Goal: Information Seeking & Learning: Learn about a topic

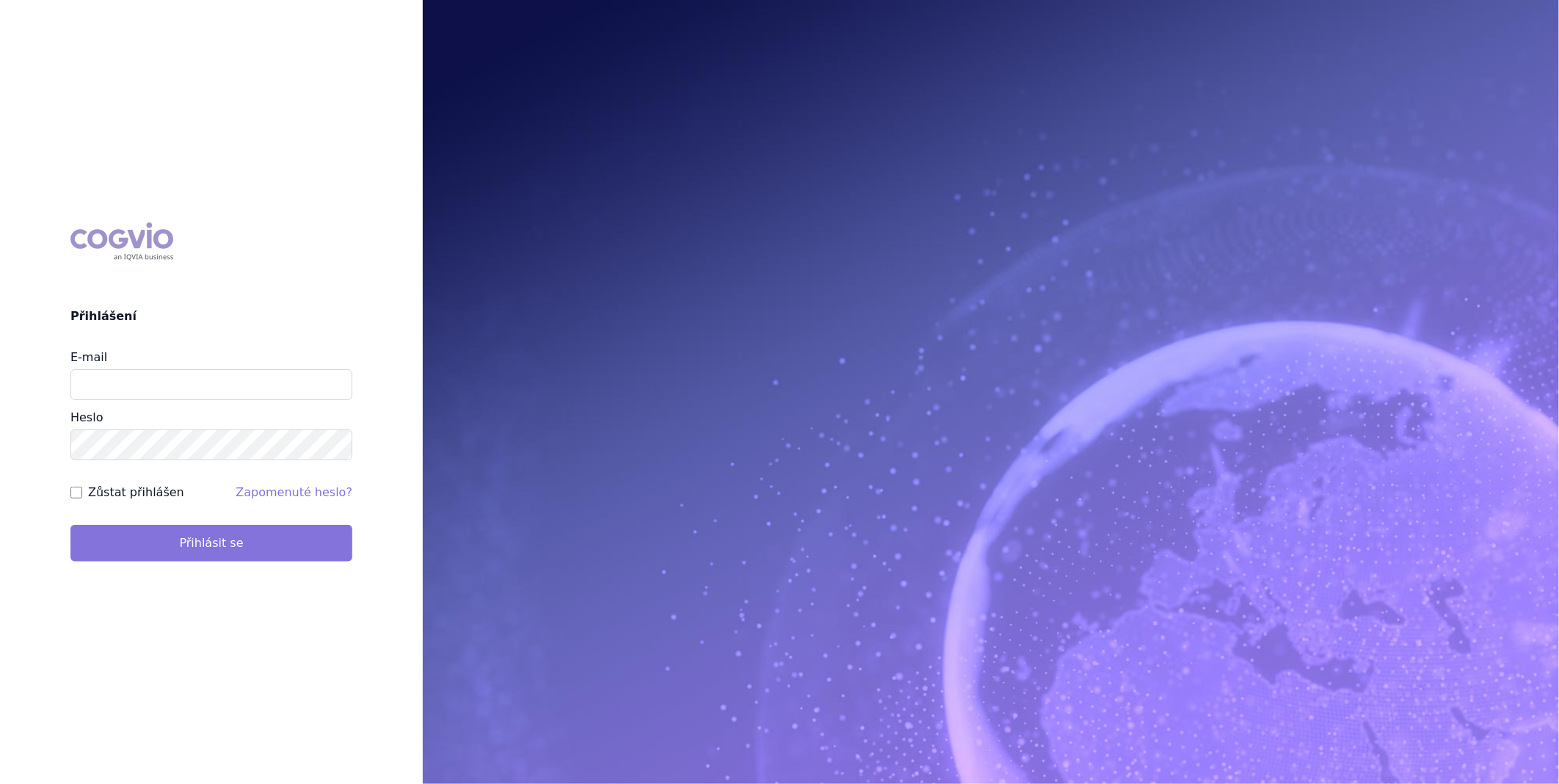
type input "[PERSON_NAME][EMAIL_ADDRESS][DOMAIN_NAME]"
click at [222, 546] on button "Přihlásit se" at bounding box center [211, 542] width 282 height 37
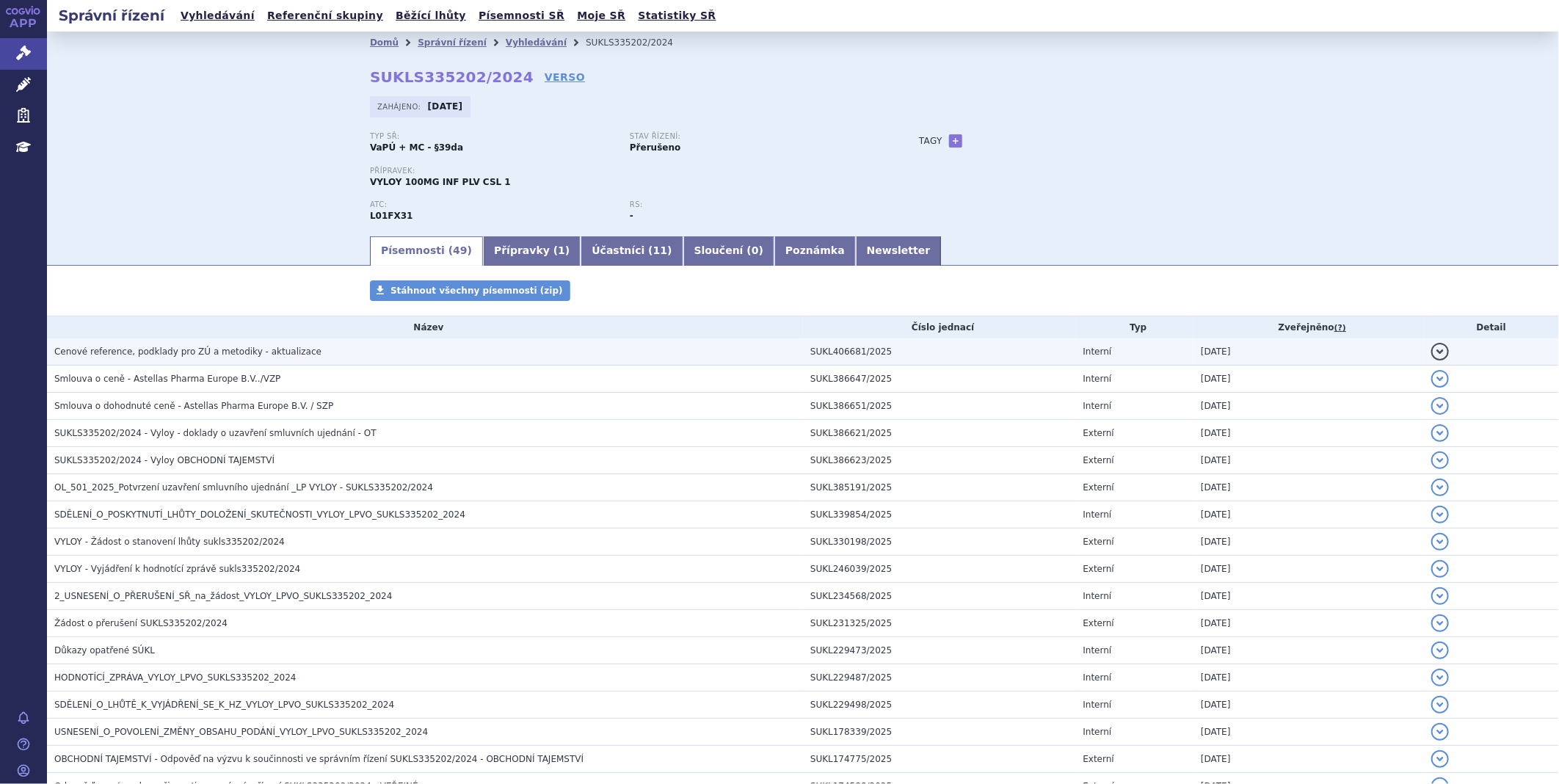
click at [201, 353] on span "Cenové reference, podklady pro ZÚ a metodiky - aktualizace" at bounding box center [187, 351] width 267 height 11
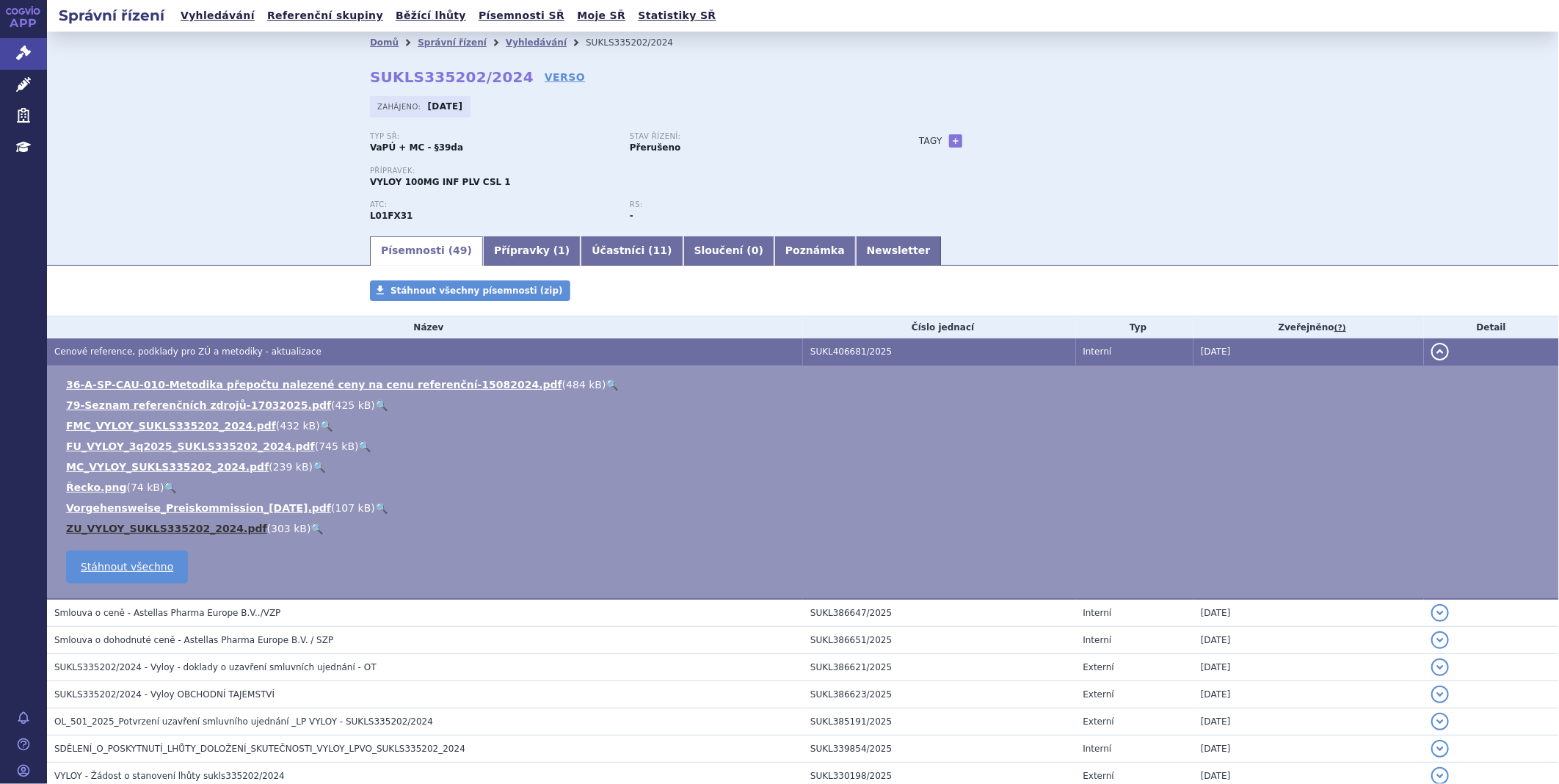
click at [134, 525] on link "ZU_VYLOY_SUKLS335202_2024.pdf" at bounding box center [167, 528] width 201 height 11
click at [190, 386] on link "36-A-SP-CAU-010-Metodika přepočtu nalezené ceny na cenu referenční-15082024.pdf" at bounding box center [314, 385] width 496 height 11
click at [168, 445] on link "FU_VYLOY_3q2025_SUKLS335202_2024.pdf" at bounding box center [190, 446] width 249 height 11
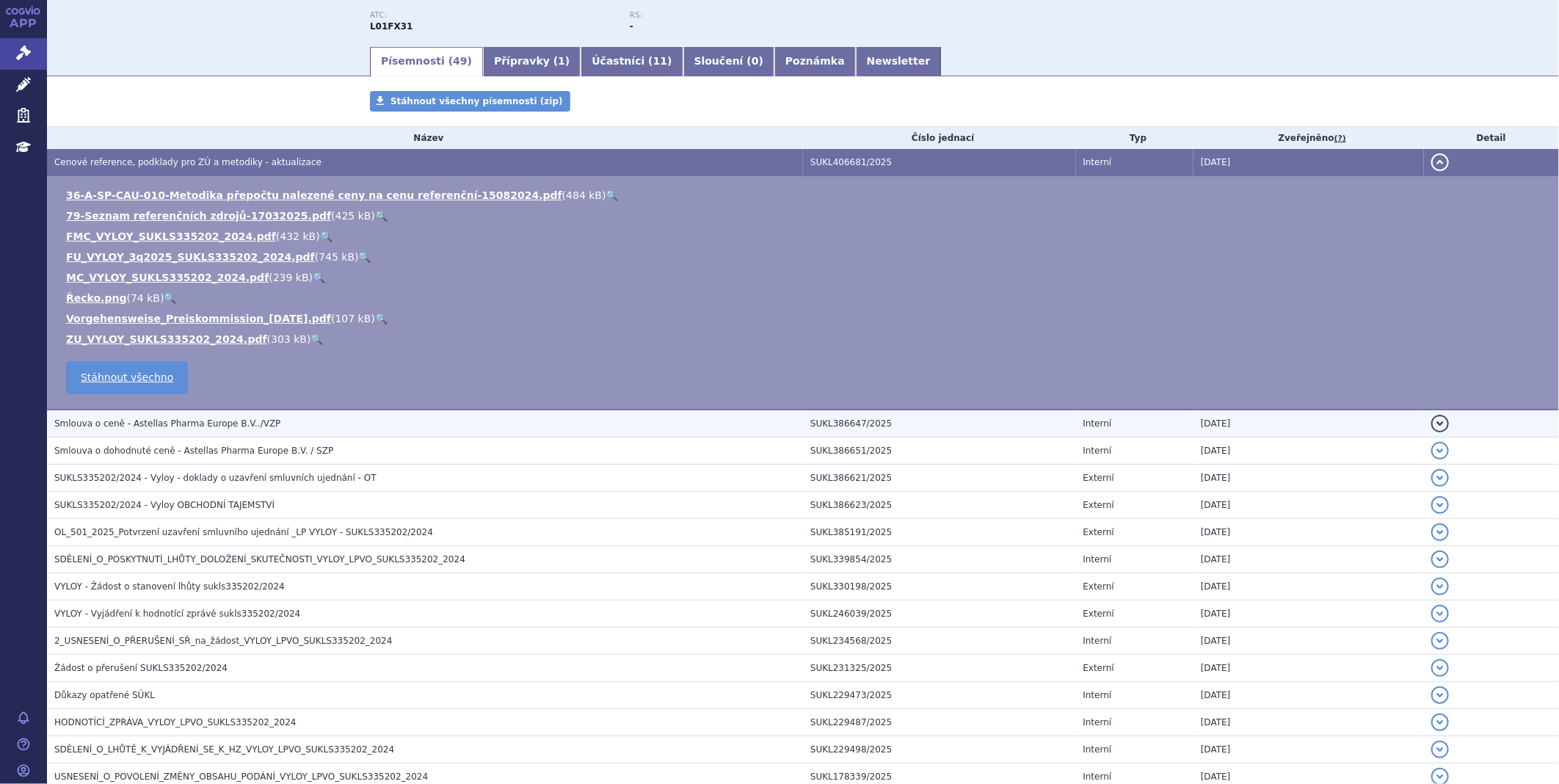
scroll to position [326, 0]
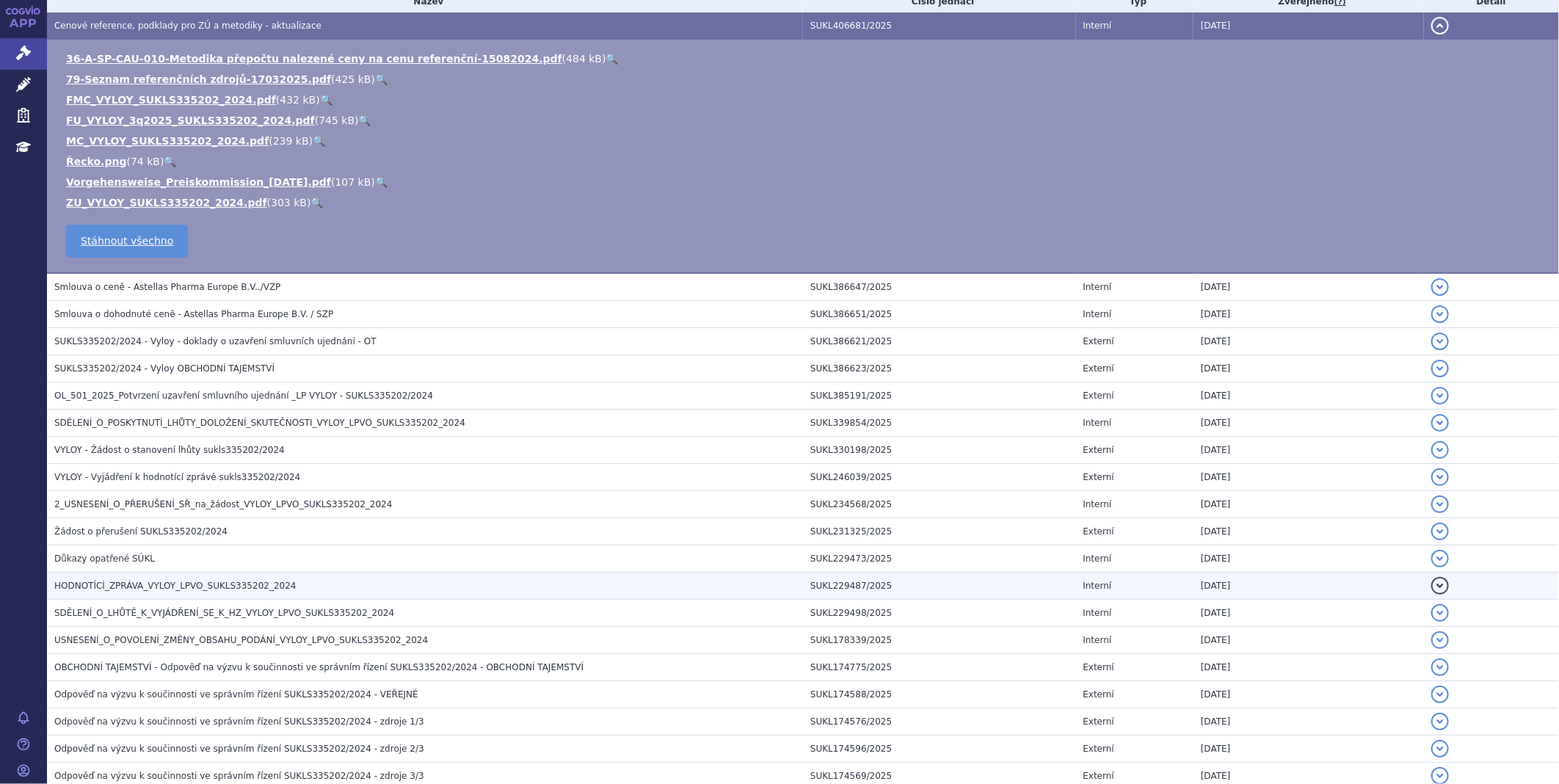
click at [153, 585] on span "HODNOTÍCÍ_ZPRÁVA_VYLOY_LPVO_SUKLS335202_2024" at bounding box center [175, 586] width 243 height 11
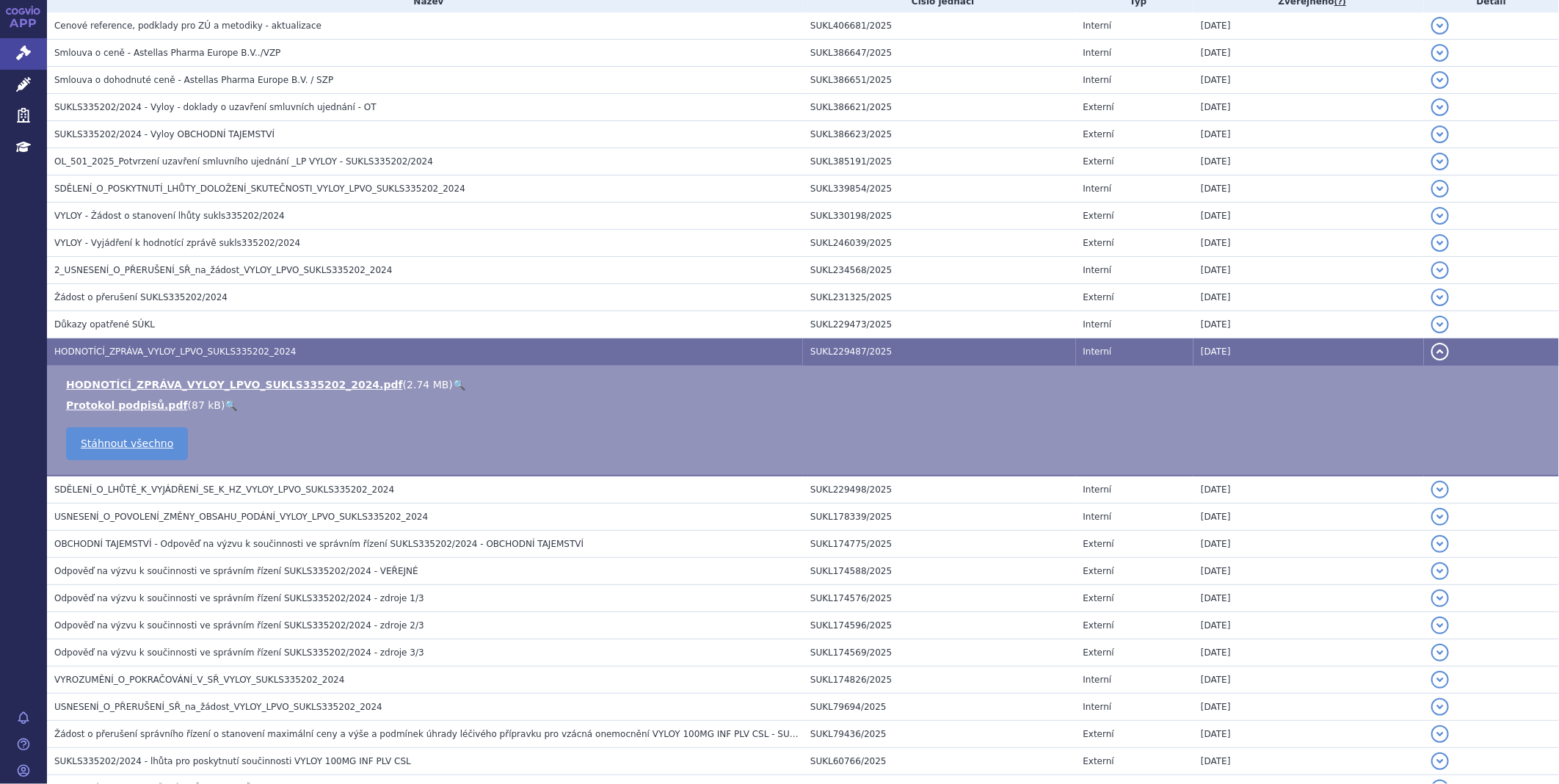
click at [217, 377] on td "HODNOTÍCÍ_ZPRÁVA_VYLOY_LPVO_SUKLS335202_2024.pdf ( 2.74 MB ) 🔍 Protokol podpisů…" at bounding box center [803, 421] width 1512 height 111
click at [218, 390] on link "HODNOTÍCÍ_ZPRÁVA_VYLOY_LPVO_SUKLS335202_2024.pdf" at bounding box center [235, 385] width 337 height 11
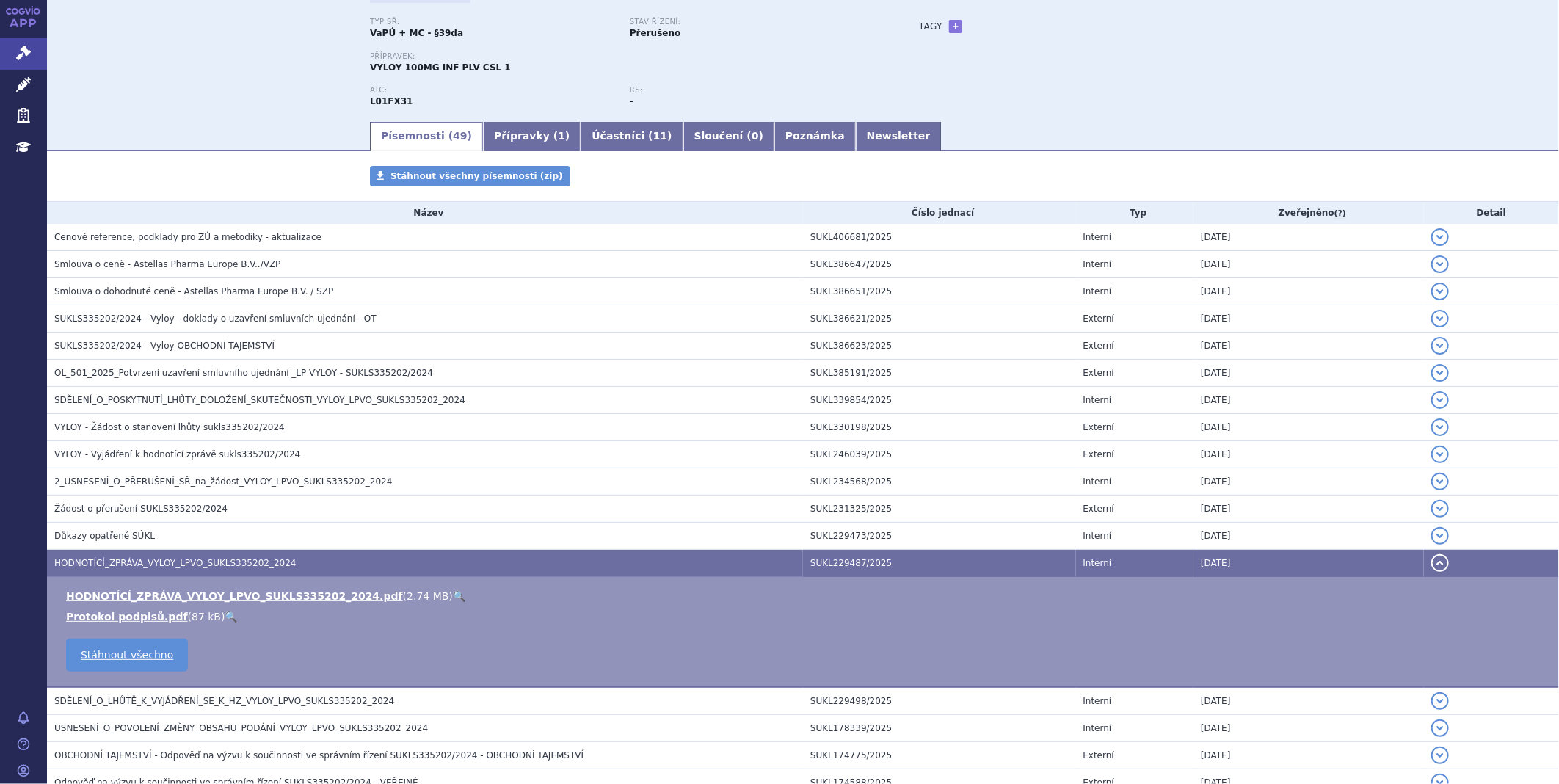
scroll to position [0, 0]
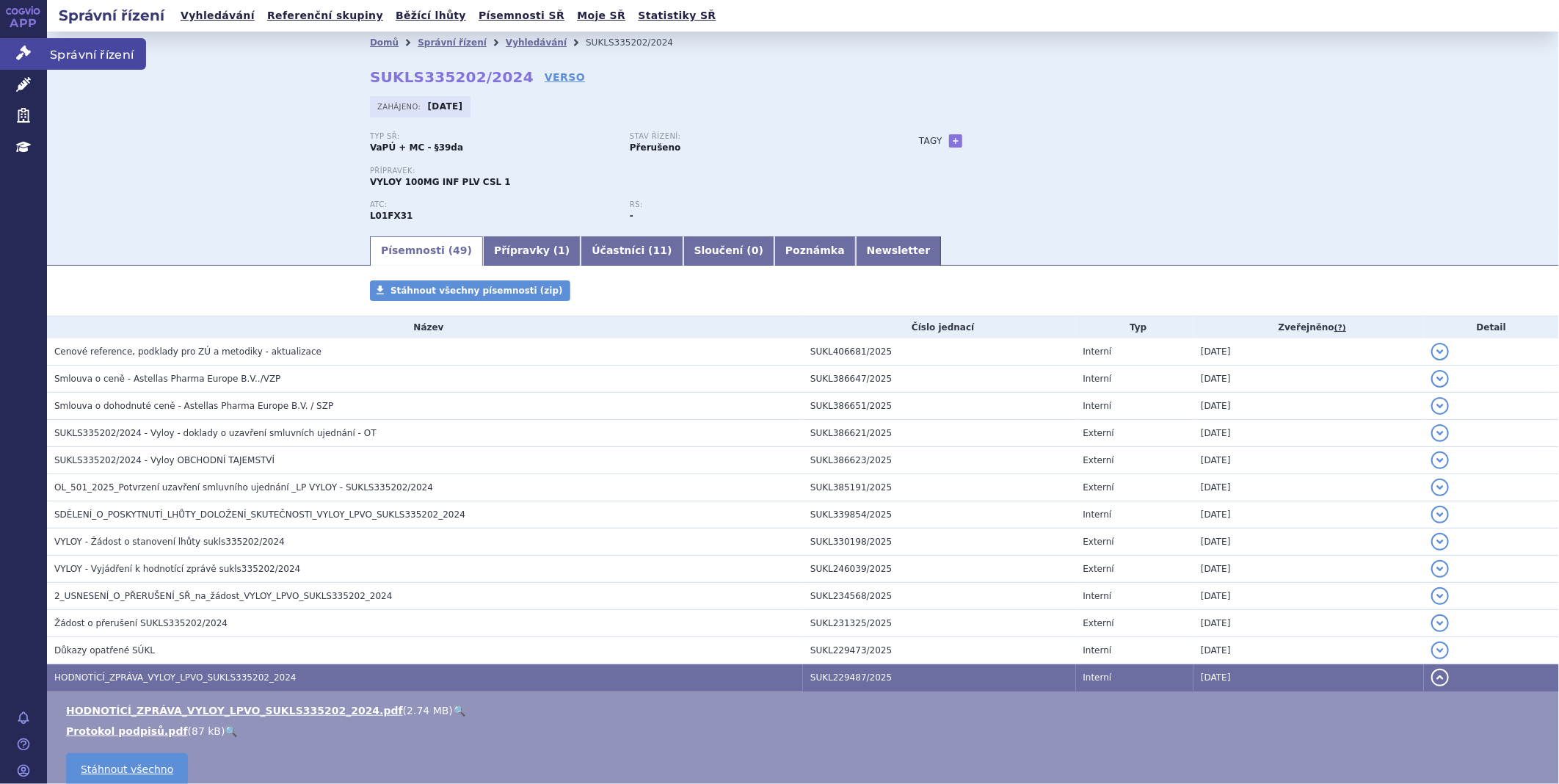
click at [3, 49] on link "Správní řízení" at bounding box center [24, 54] width 47 height 31
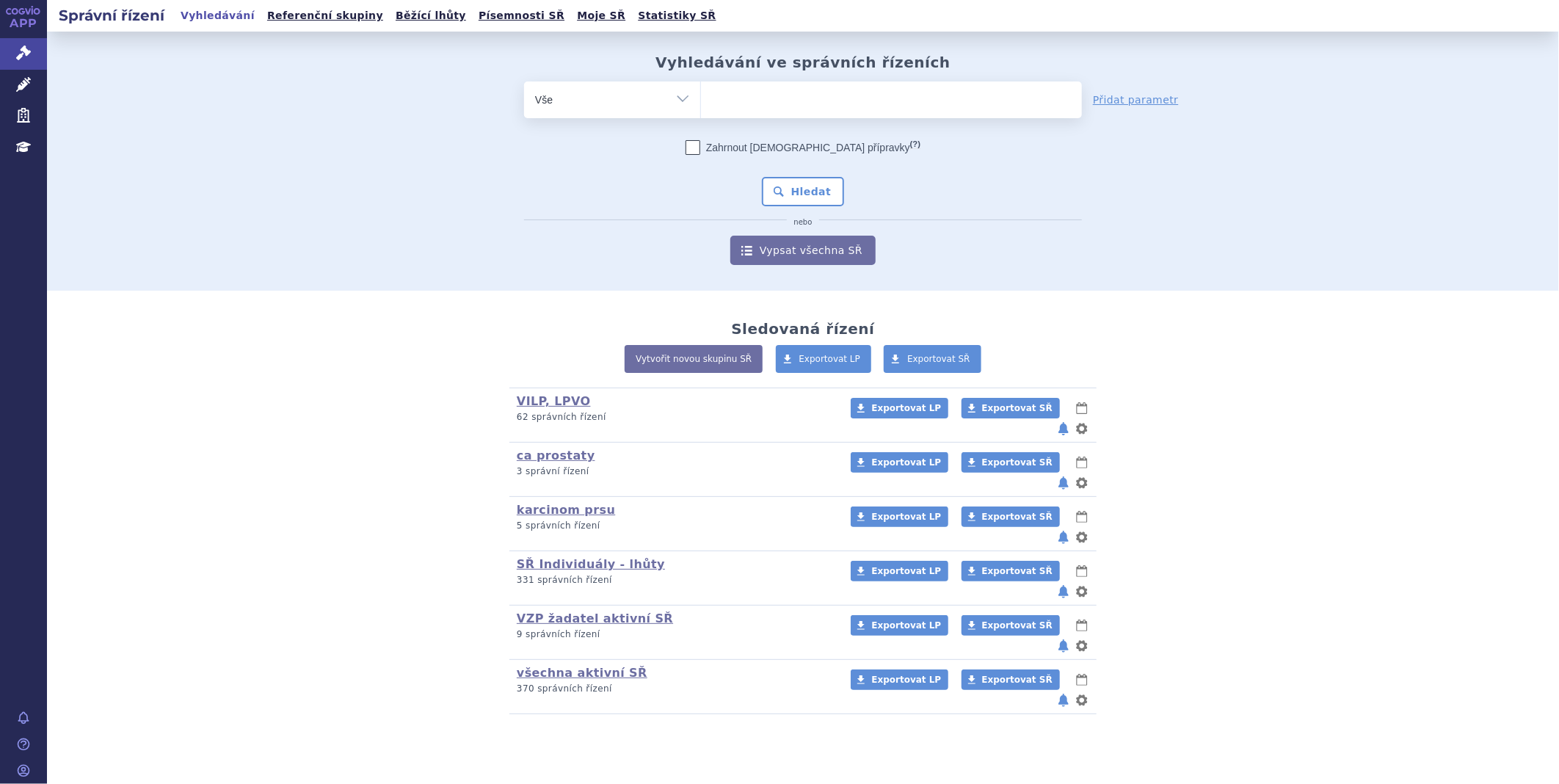
click at [769, 98] on ul at bounding box center [891, 97] width 381 height 31
click at [701, 98] on select at bounding box center [700, 99] width 1 height 37
type input "on"
type input "onu"
type input "onure"
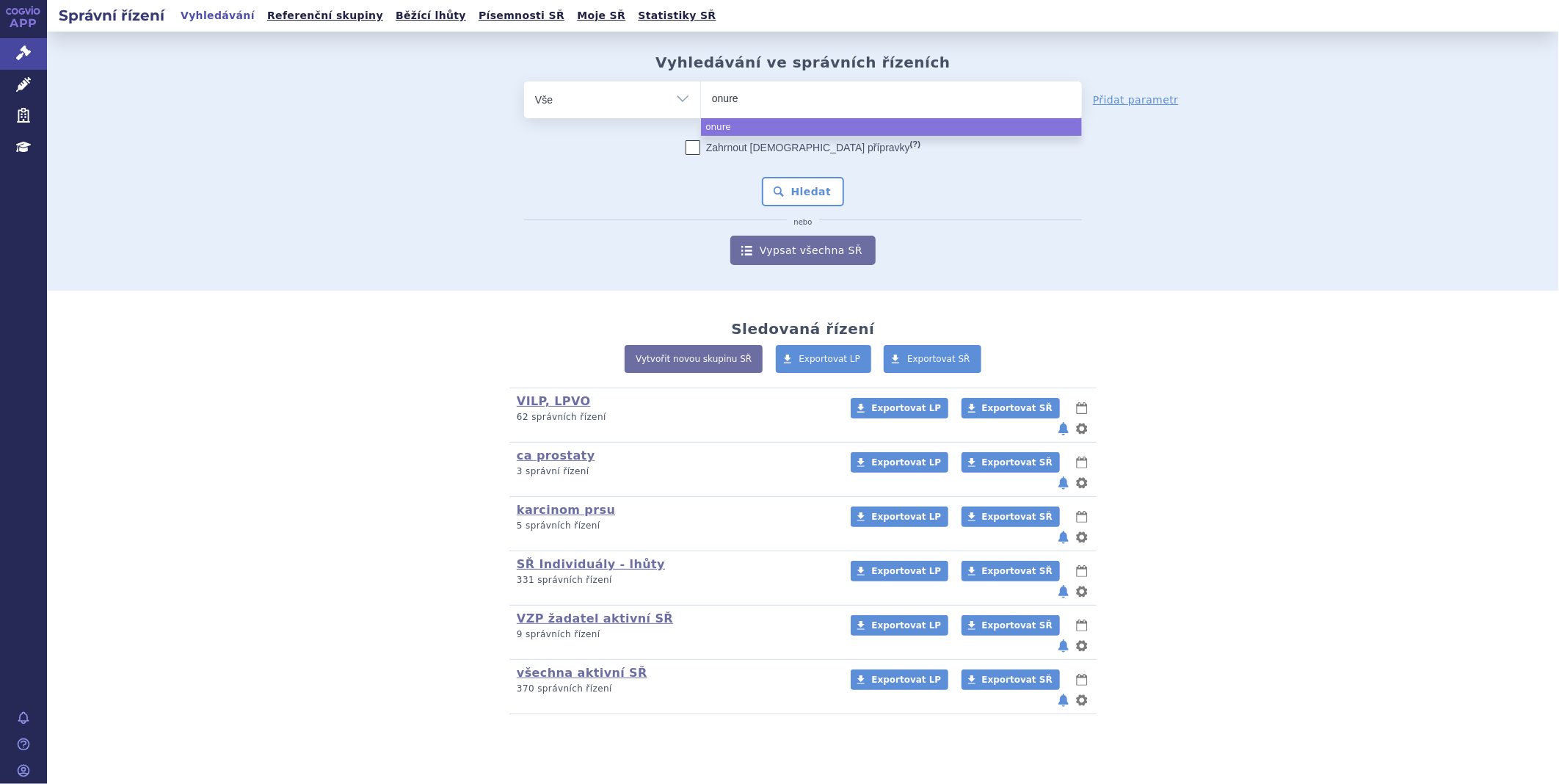
type input "onureg"
select select "onureg"
click at [797, 207] on div "Zahrnout bratrské přípravky (?) * Pozor, hledání dle vyhledávacího parametru In…" at bounding box center [803, 203] width 558 height 125
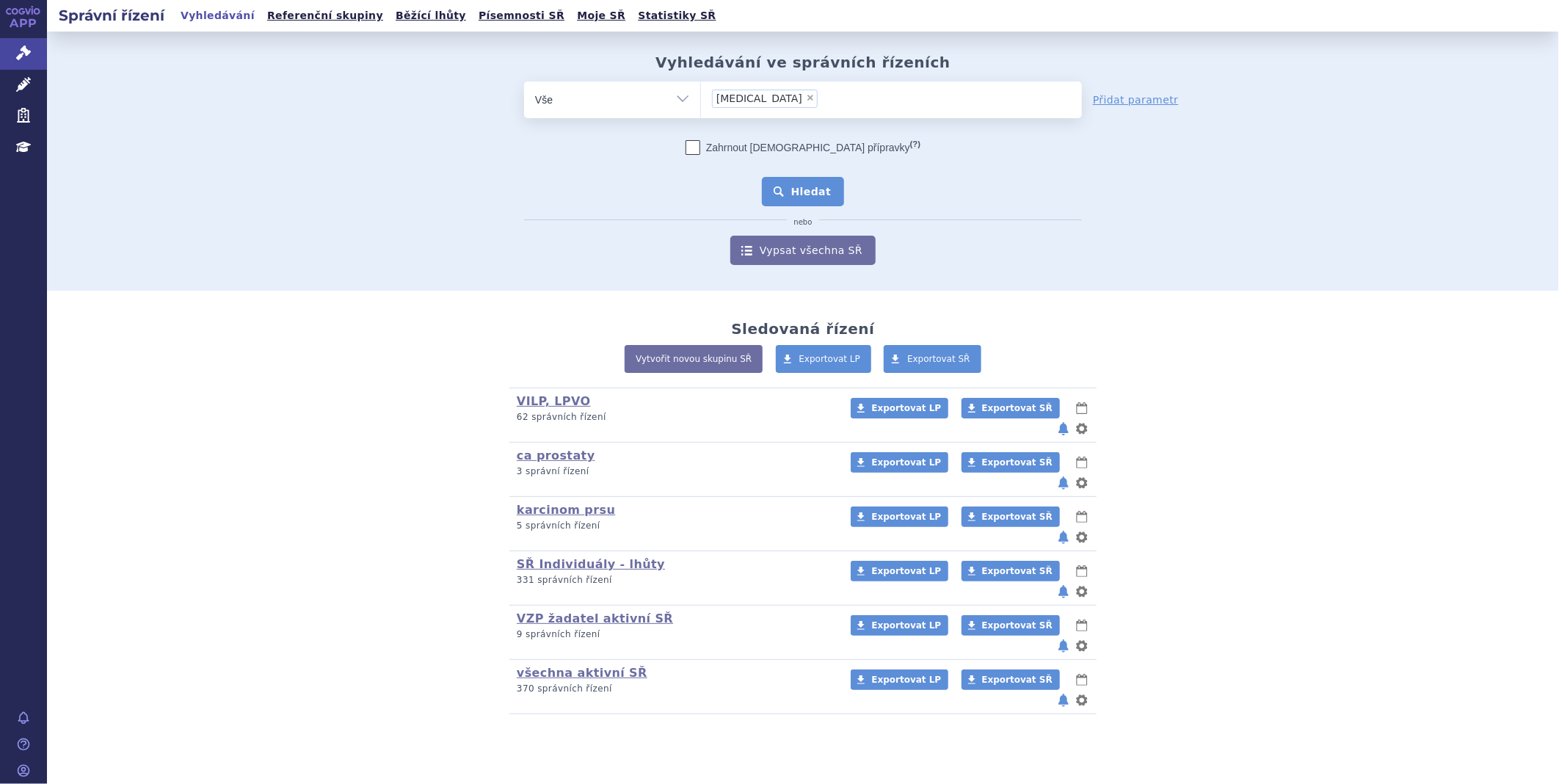
click at [793, 199] on button "Hledat" at bounding box center [804, 192] width 83 height 29
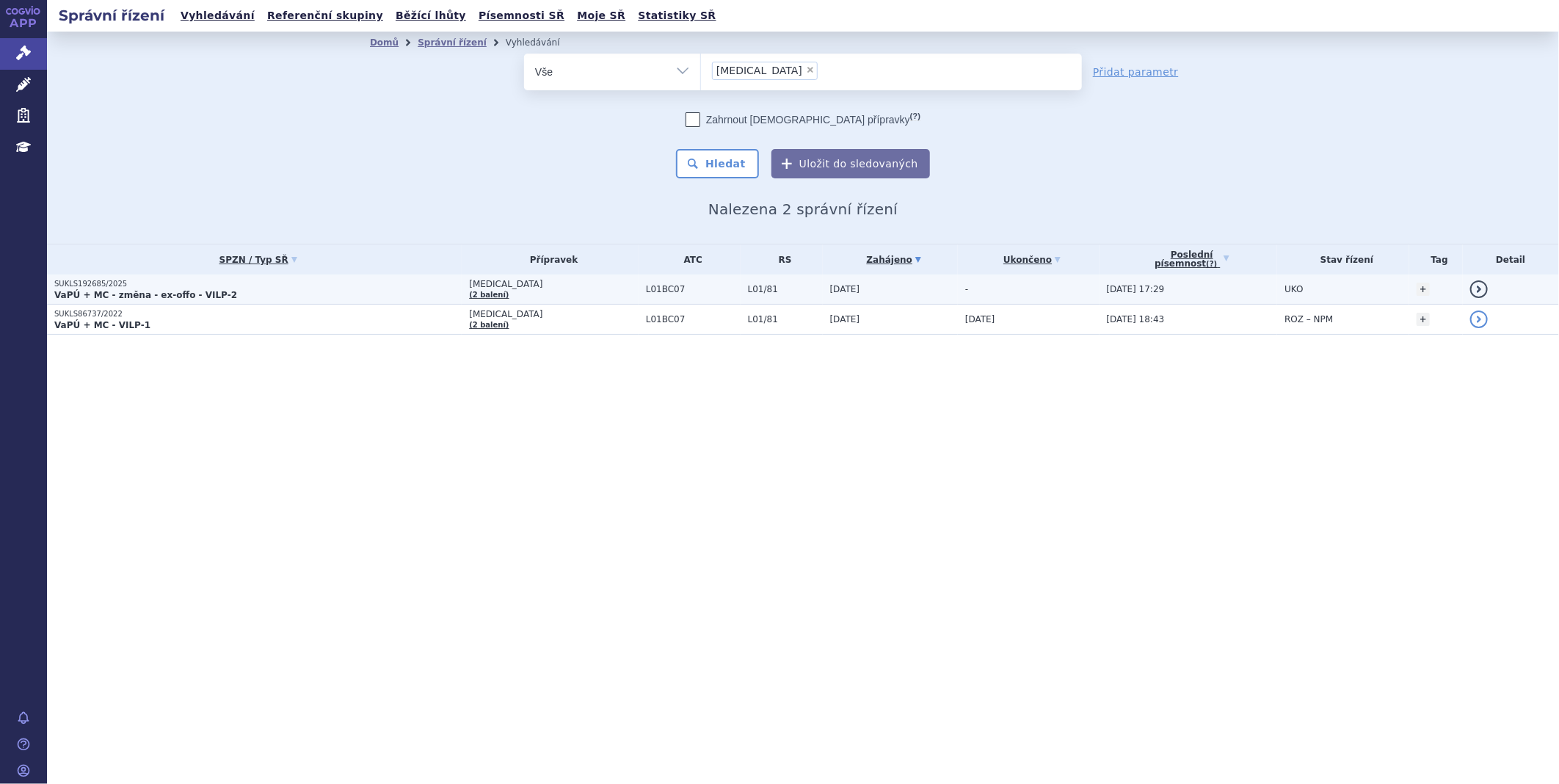
drag, startPoint x: 0, startPoint y: 0, endPoint x: 84, endPoint y: 290, distance: 301.9
click at [84, 290] on strong "VaPÚ + MC - změna - ex-offo - VILP-2" at bounding box center [145, 295] width 183 height 11
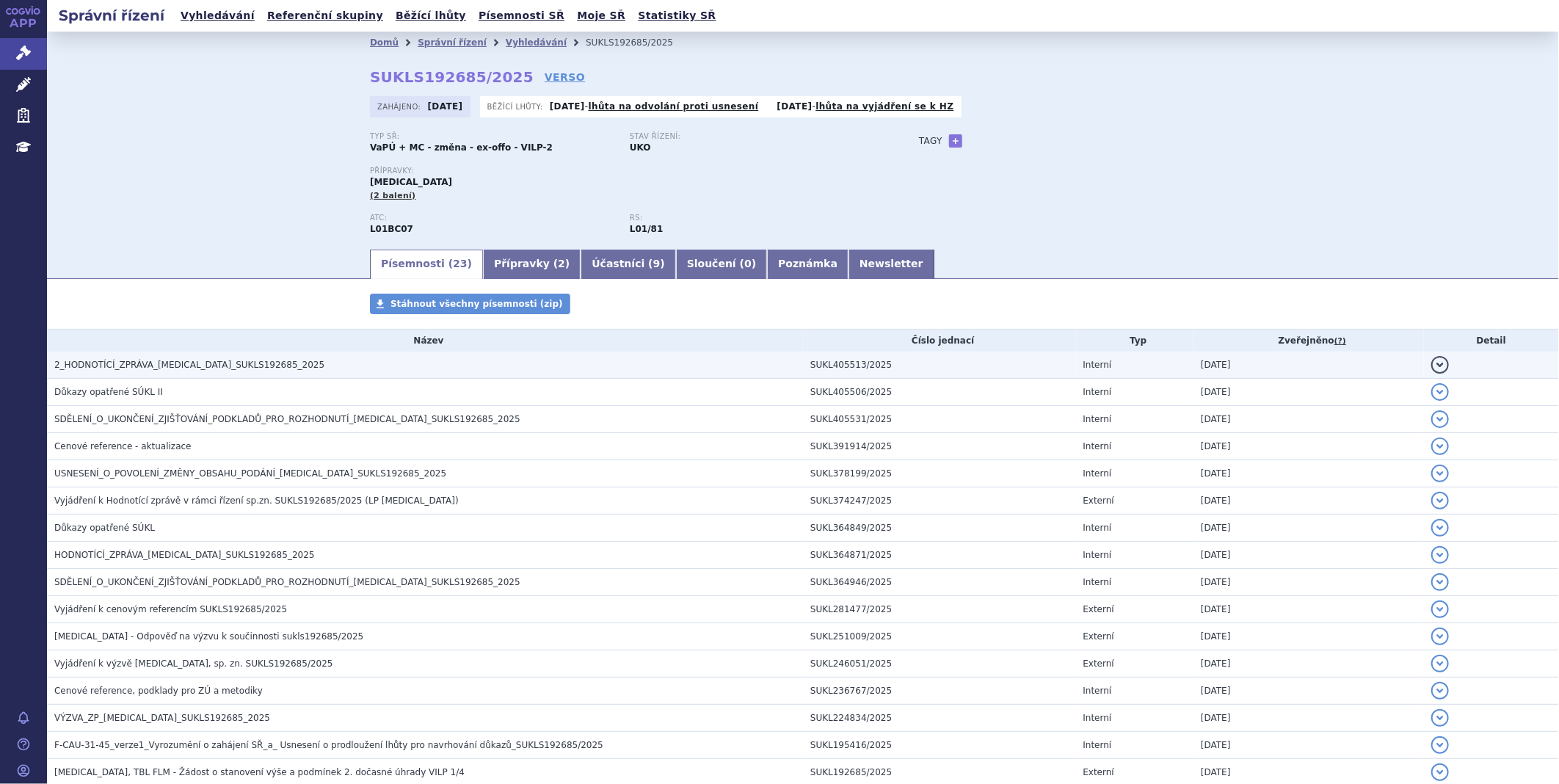
click at [142, 365] on span "2_HODNOTÍCÍ_ZPRÁVA_[MEDICAL_DATA]_SUKLS192685_2025" at bounding box center [189, 364] width 270 height 11
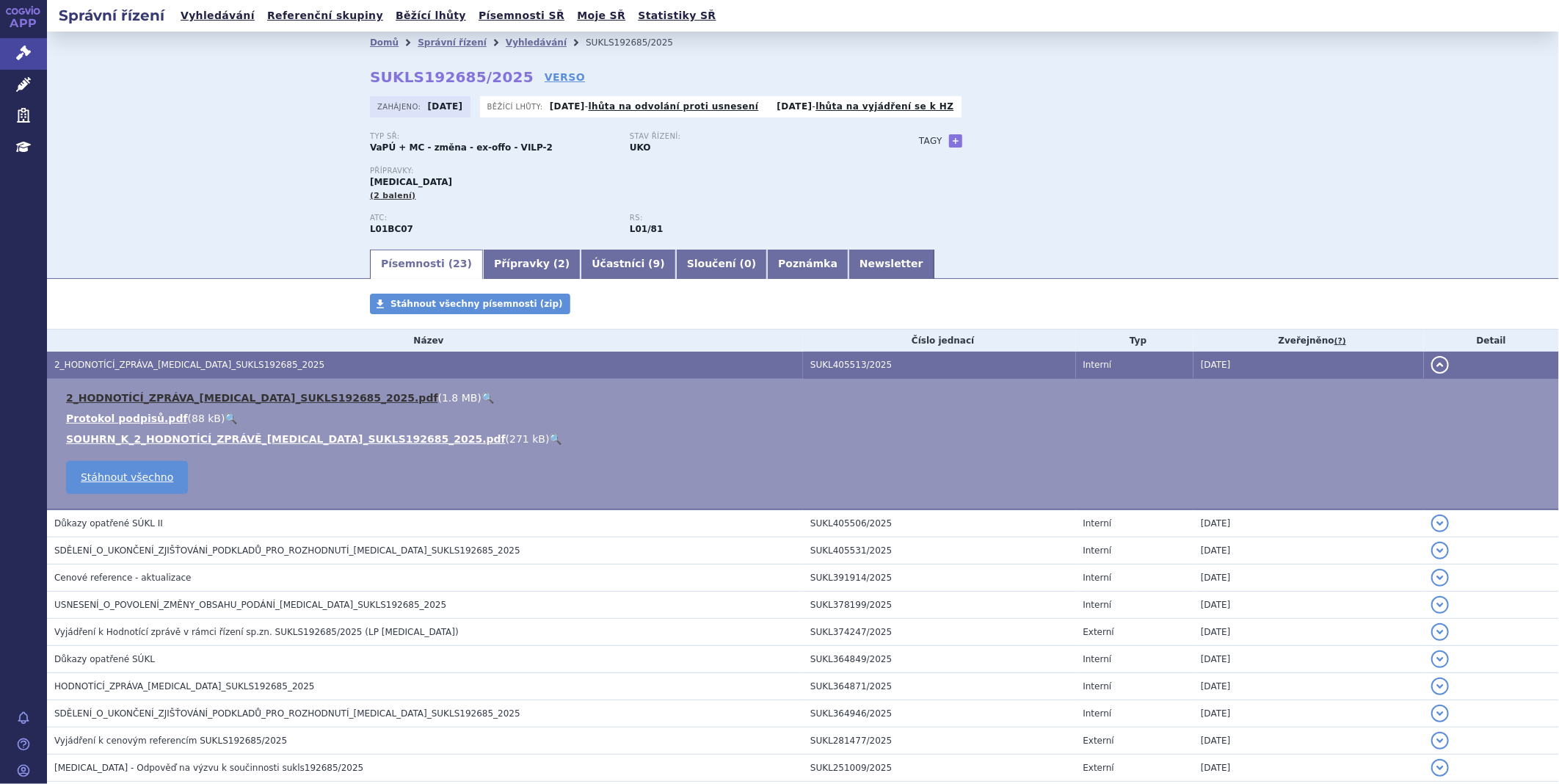
click at [140, 394] on link "2_HODNOTÍCÍ_ZPRÁVA_[MEDICAL_DATA]_SUKLS192685_2025.pdf" at bounding box center [252, 398] width 373 height 11
click at [25, 48] on icon at bounding box center [24, 53] width 15 height 15
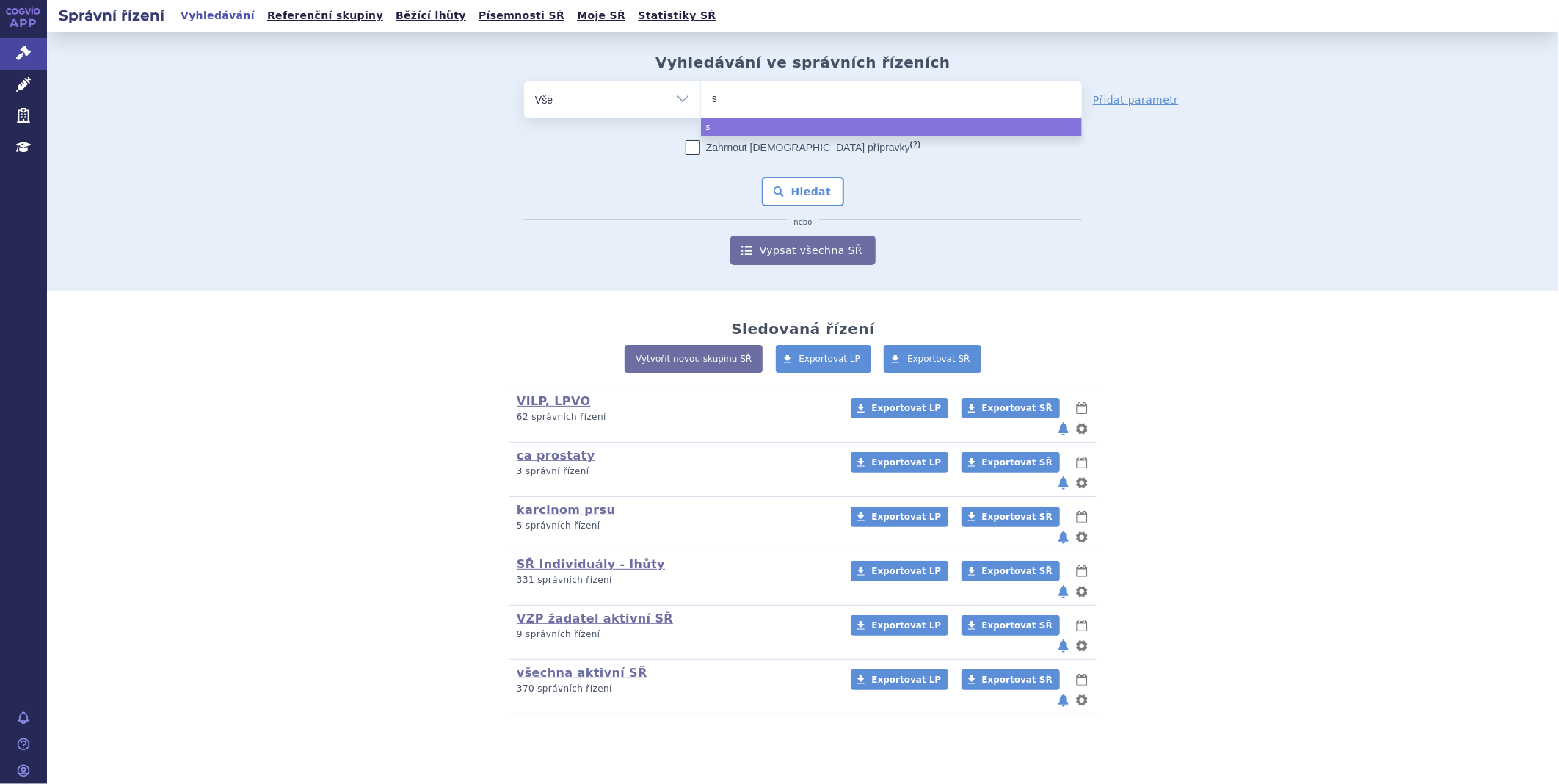
type input "sa"
type input "sarc"
type input "sarcl"
type input "sarclid"
type input "sarcli"
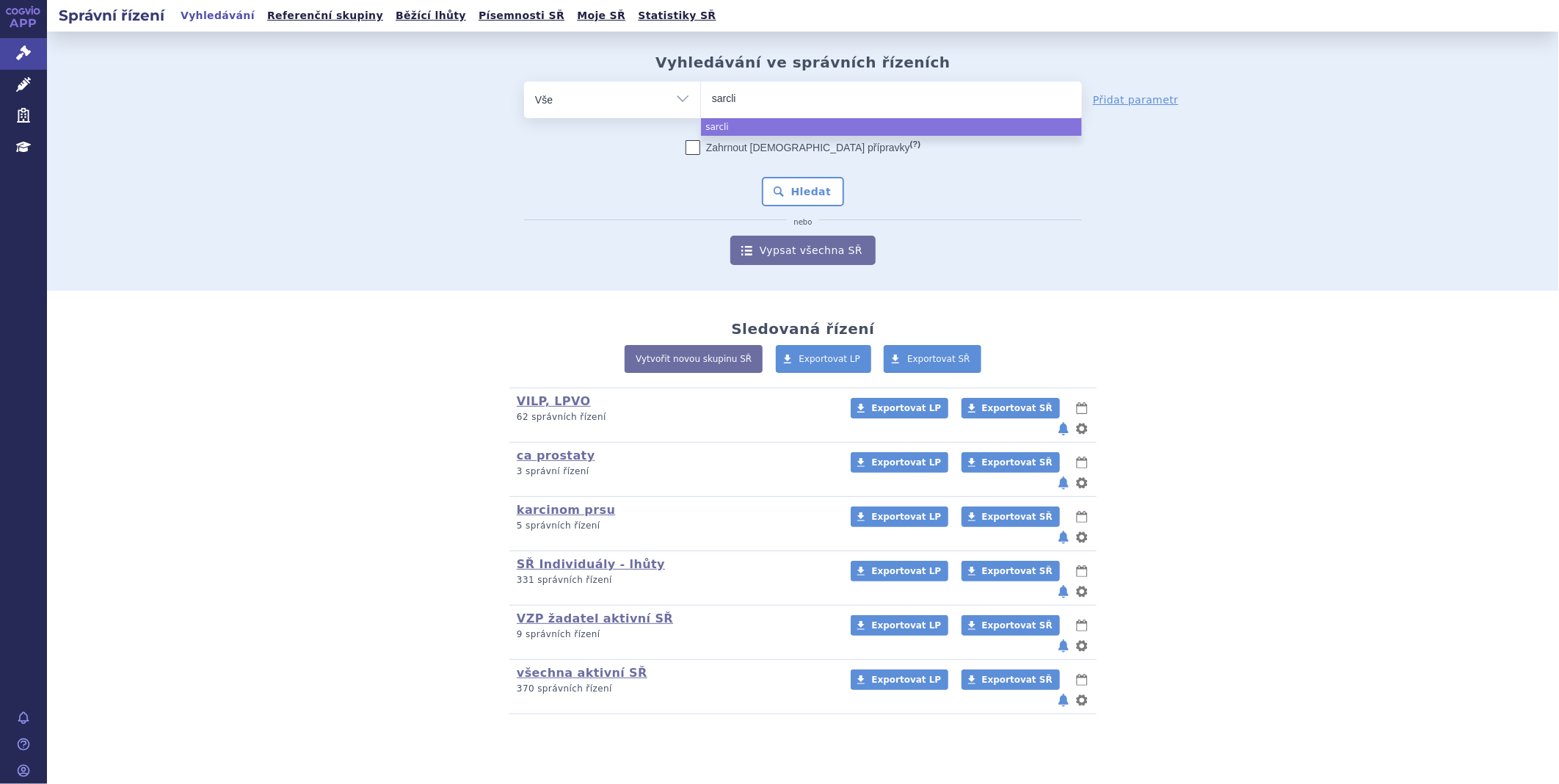
type input "sarclis"
type input "sarclisa"
select select "sarclisa"
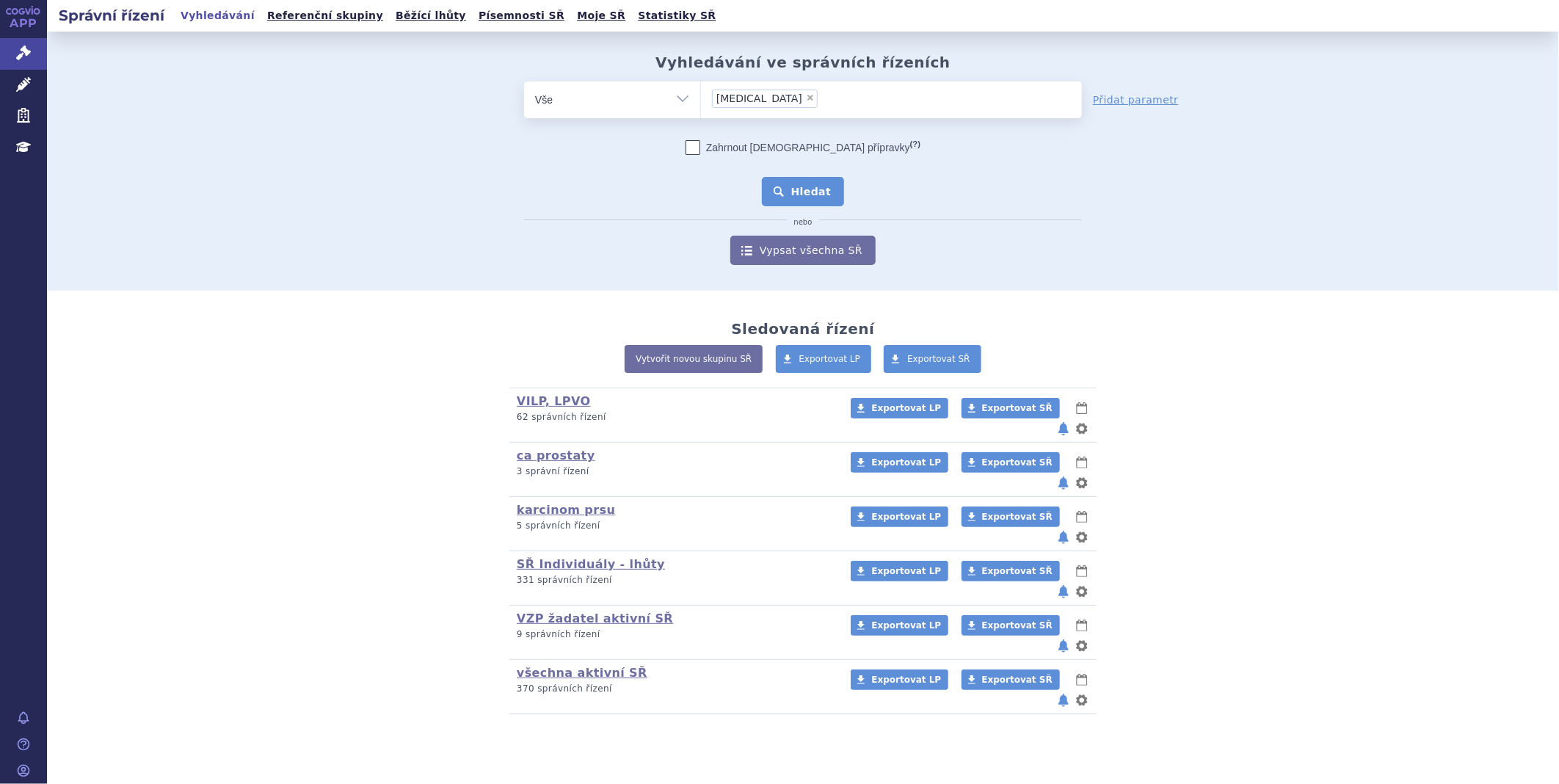
click at [770, 196] on button "Hledat" at bounding box center [804, 192] width 83 height 29
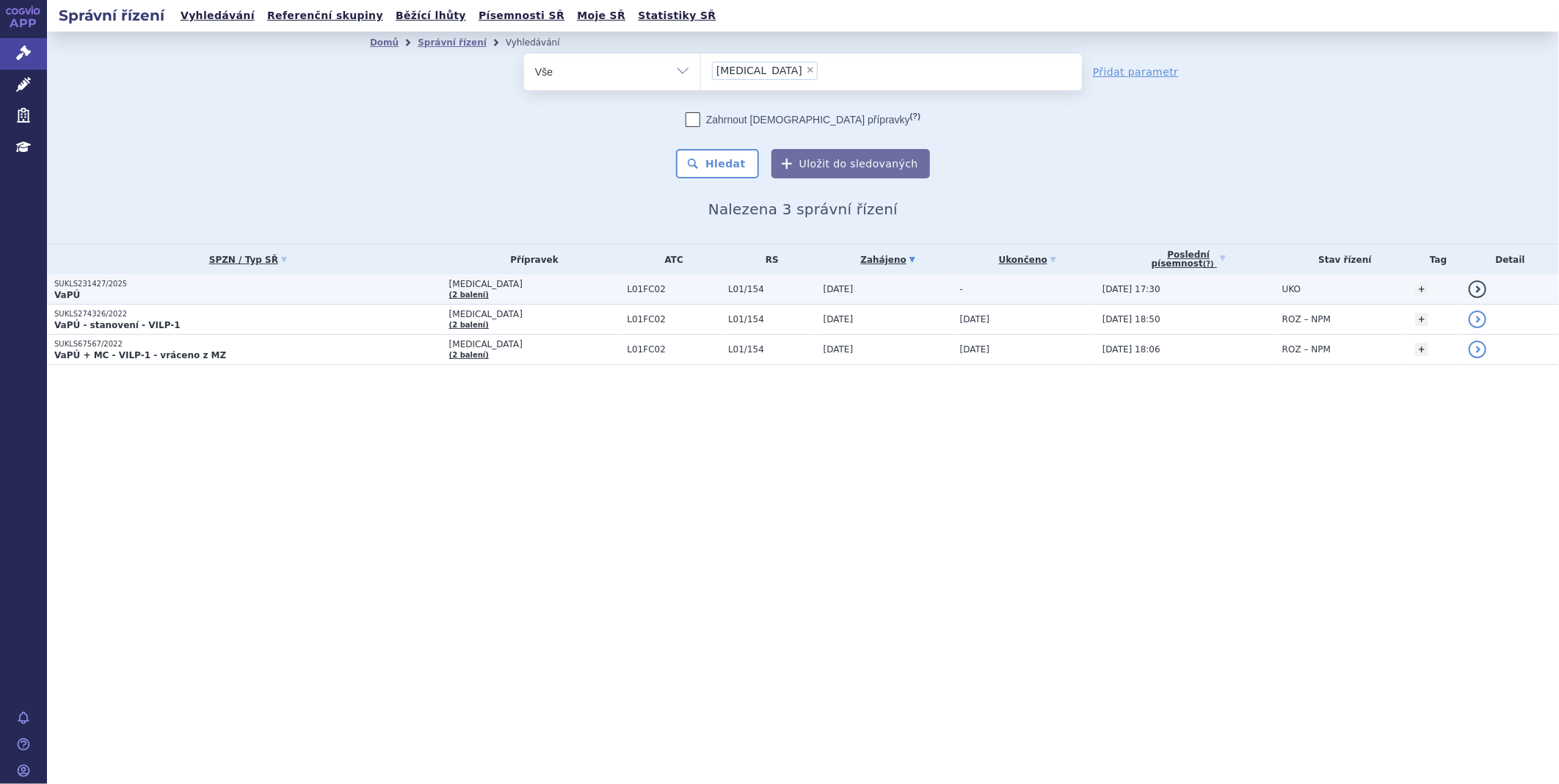
click at [91, 294] on p "VaPÚ" at bounding box center [248, 295] width 387 height 11
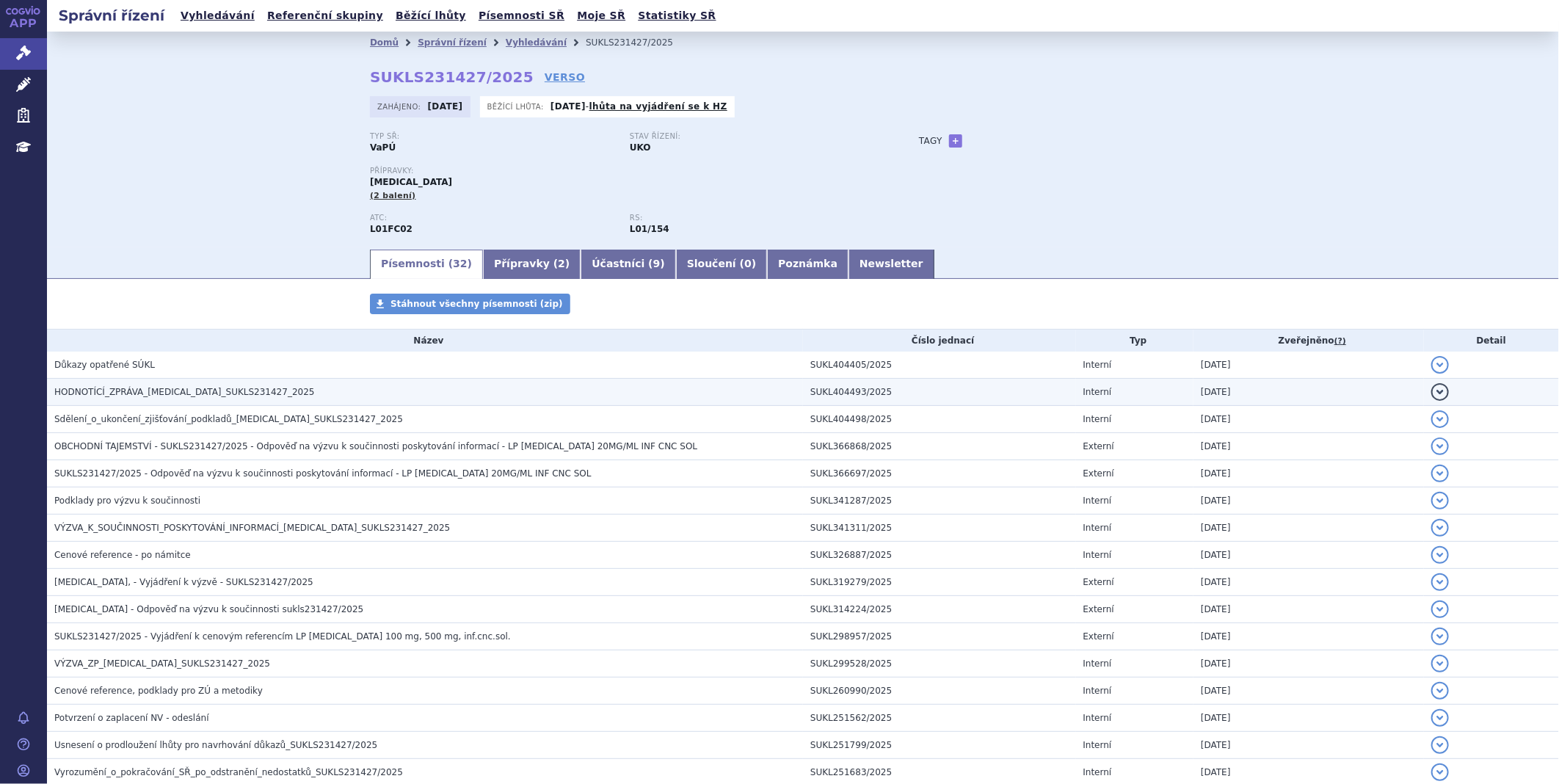
click at [122, 397] on span "HODNOTÍCÍ_ZPRÁVA_[MEDICAL_DATA]_SUKLS231427_2025" at bounding box center [184, 392] width 261 height 11
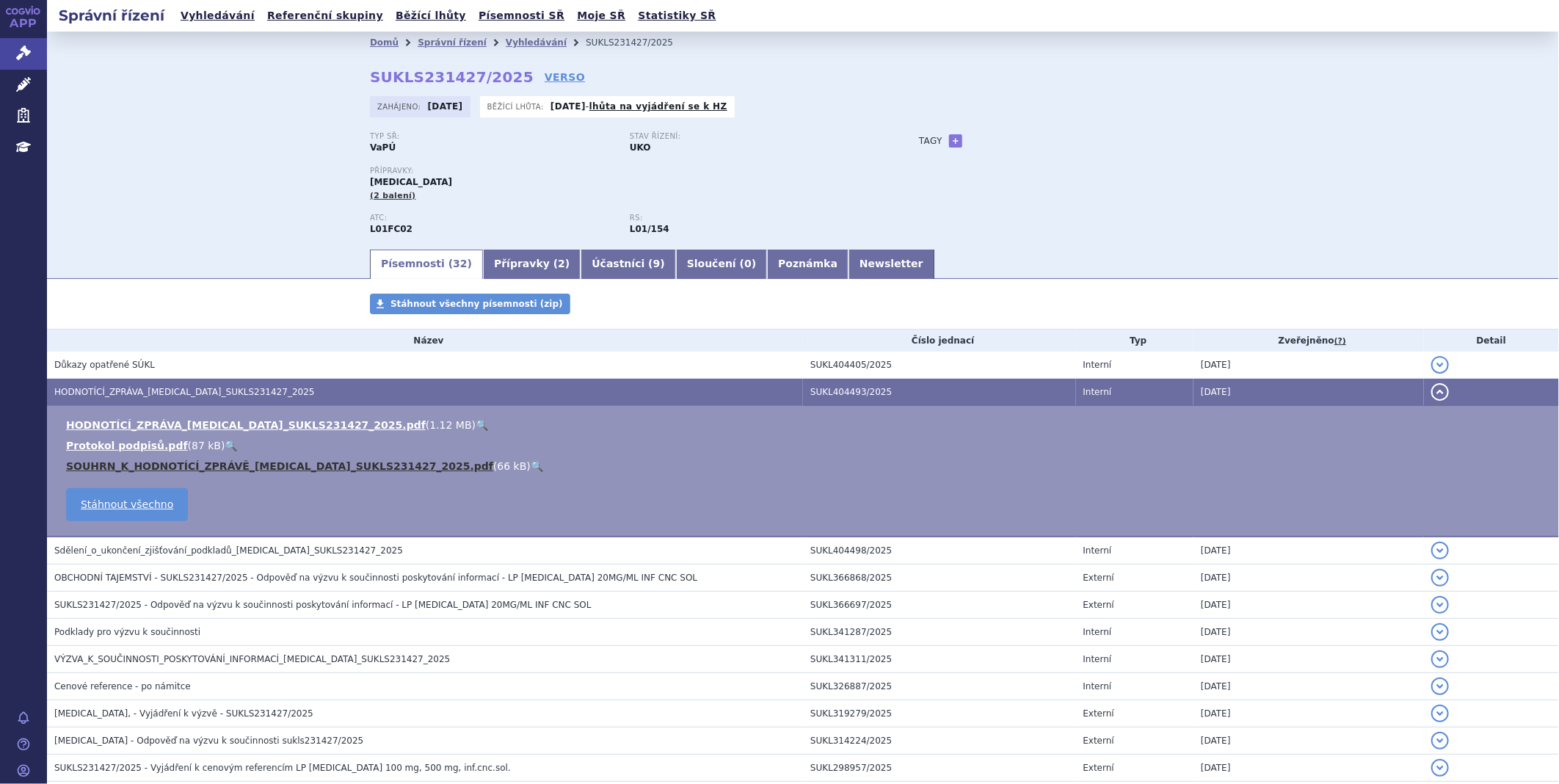
click at [257, 470] on link "SOUHRN_K_HODNOTÍCÍ_ZPRÁVĚ_SARCLISA_SUKLS231427_2025.pdf" at bounding box center [279, 466] width 427 height 11
click at [849, 264] on link "Newsletter" at bounding box center [891, 265] width 86 height 29
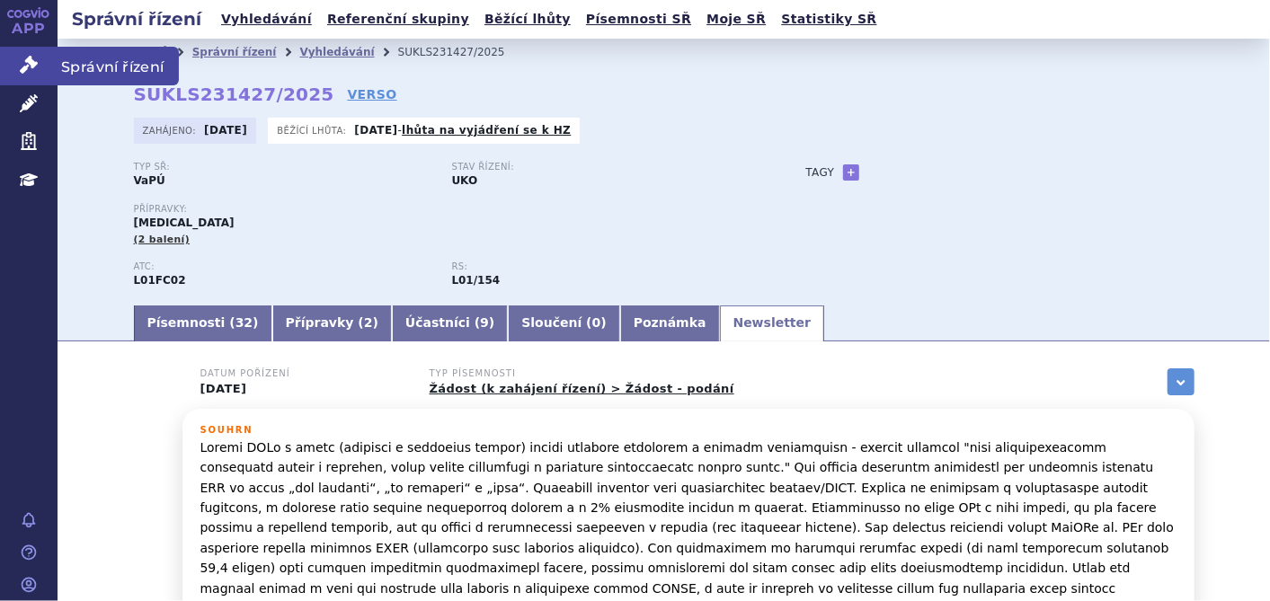
click at [40, 61] on link "Správní řízení" at bounding box center [29, 66] width 58 height 38
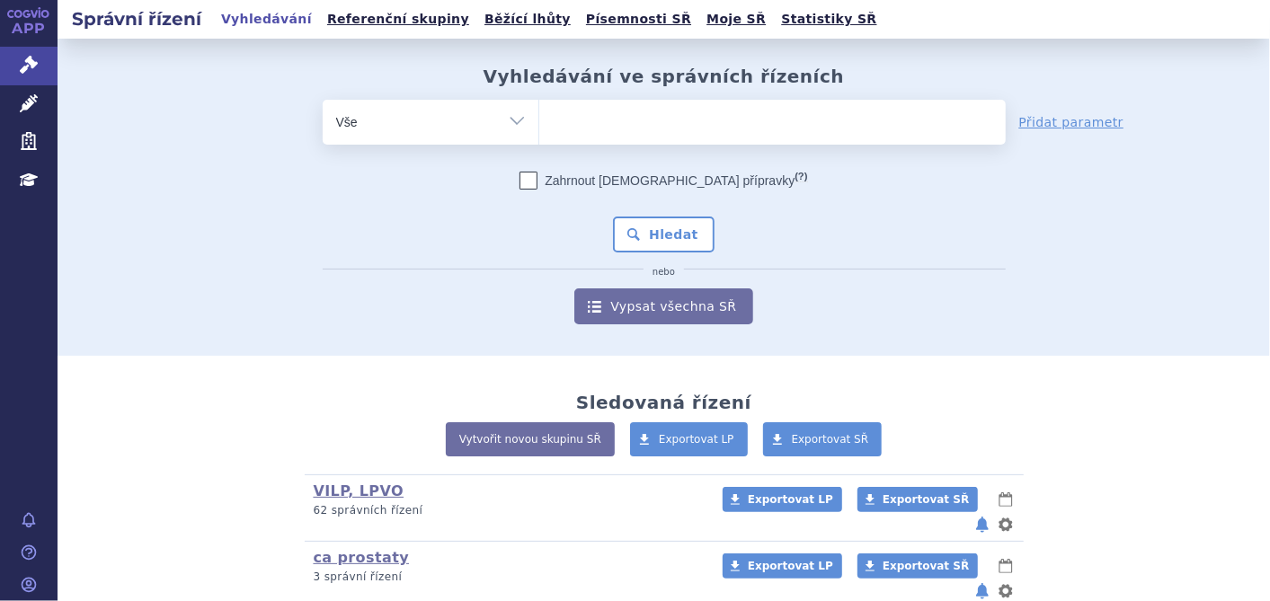
click at [679, 112] on ul at bounding box center [772, 119] width 466 height 38
click at [539, 112] on select at bounding box center [538, 121] width 1 height 45
click at [679, 112] on ul at bounding box center [772, 119] width 466 height 38
click at [539, 112] on select at bounding box center [538, 121] width 1 height 45
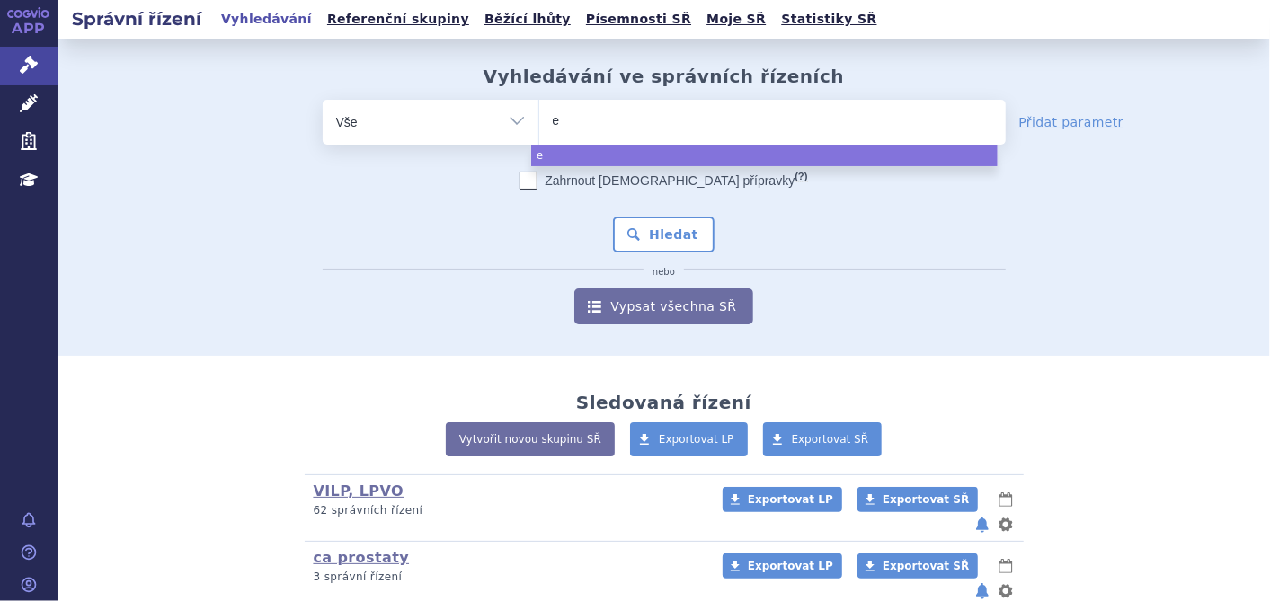
type input "ed"
type input "edo"
type input "edox"
type input "edoxa"
type input "edoxaba"
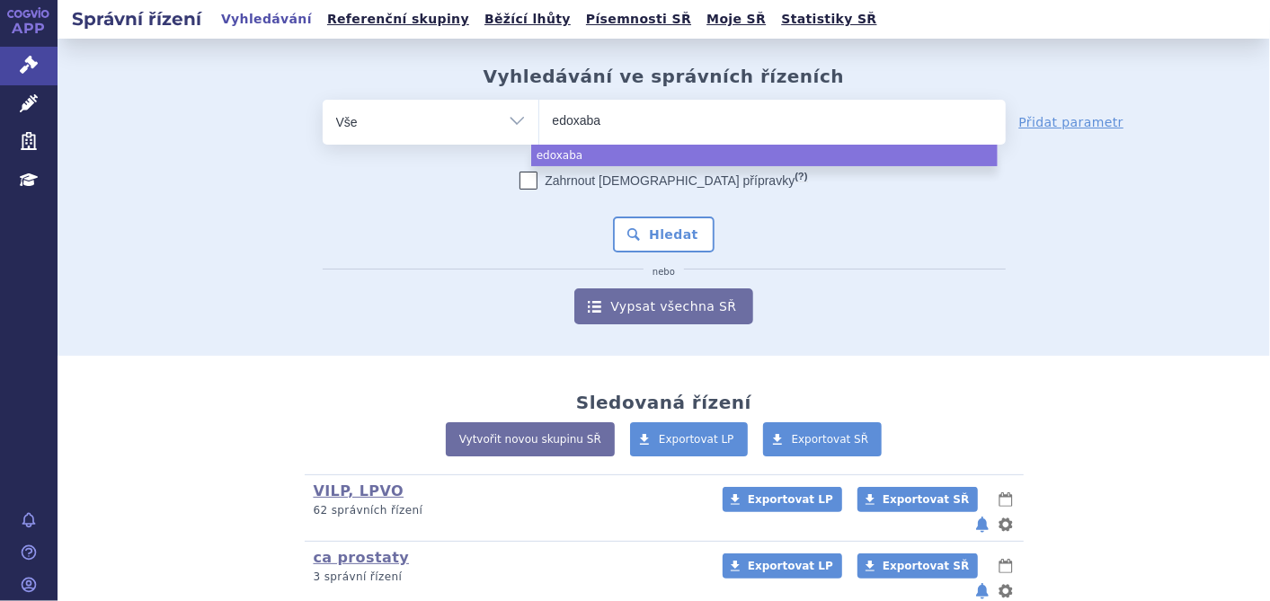
type input "edoxaban"
select select "edoxaban"
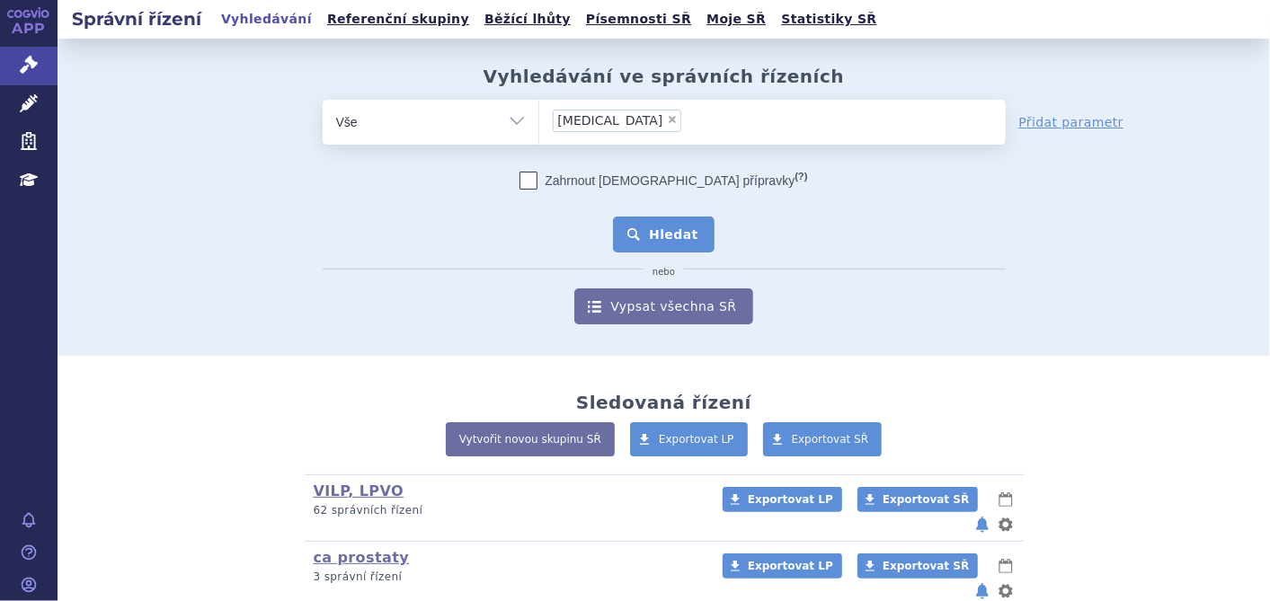
click at [651, 220] on button "Hledat" at bounding box center [664, 235] width 102 height 36
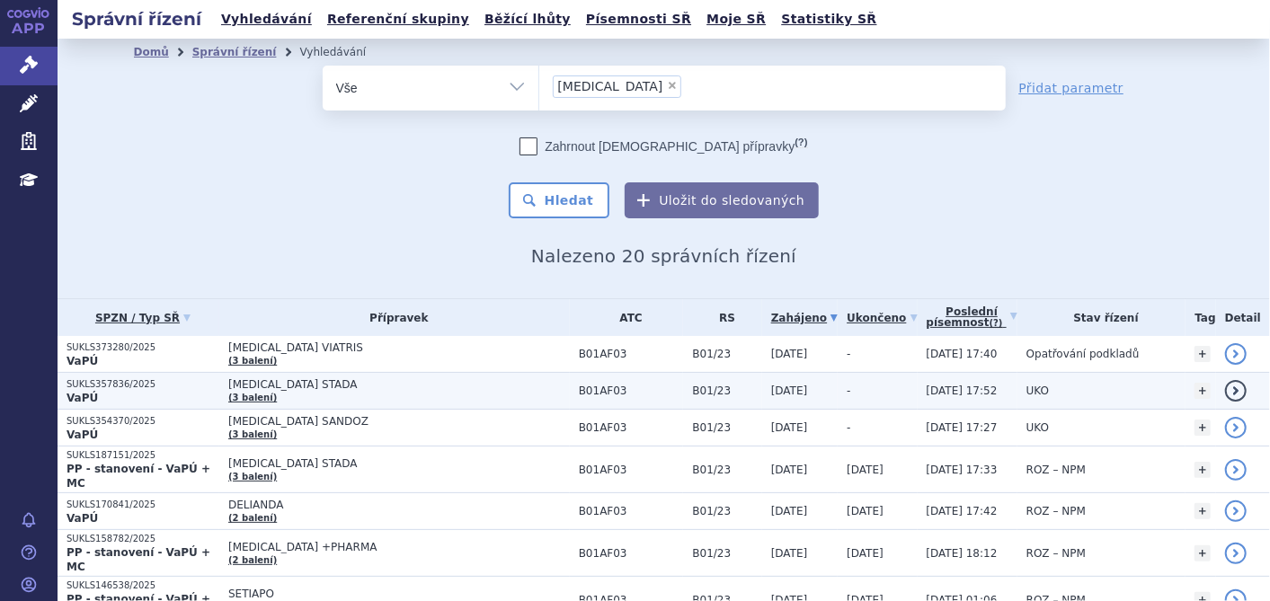
click at [277, 393] on link "(3 balení)" at bounding box center [252, 398] width 49 height 10
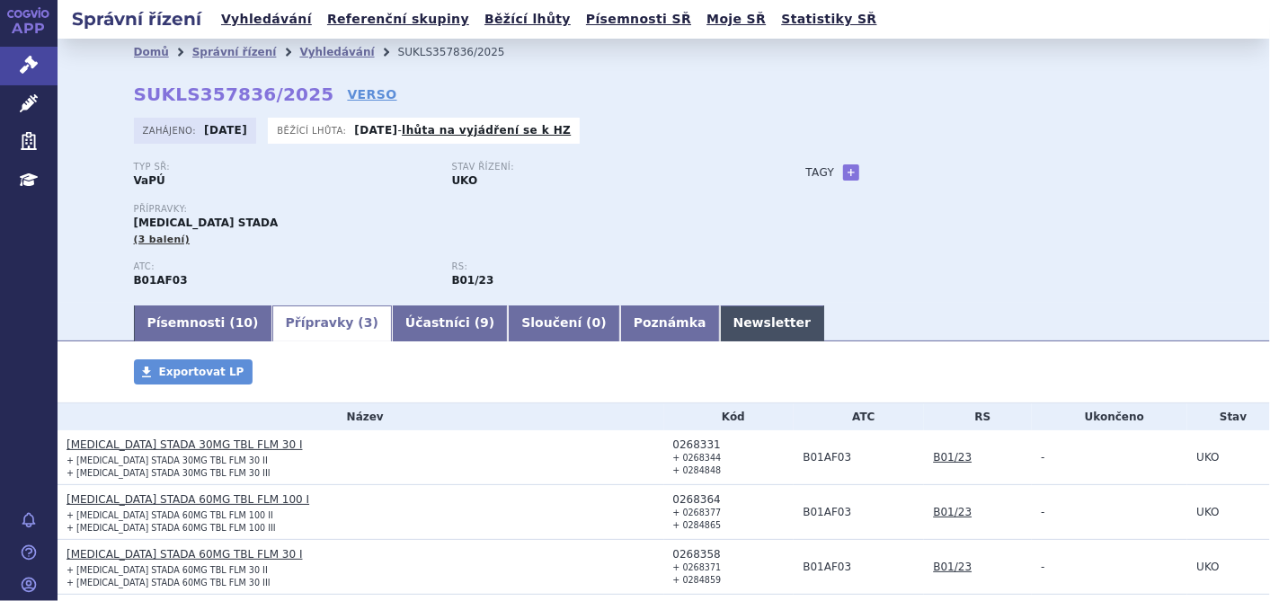
click at [720, 324] on link "Newsletter" at bounding box center [772, 324] width 105 height 36
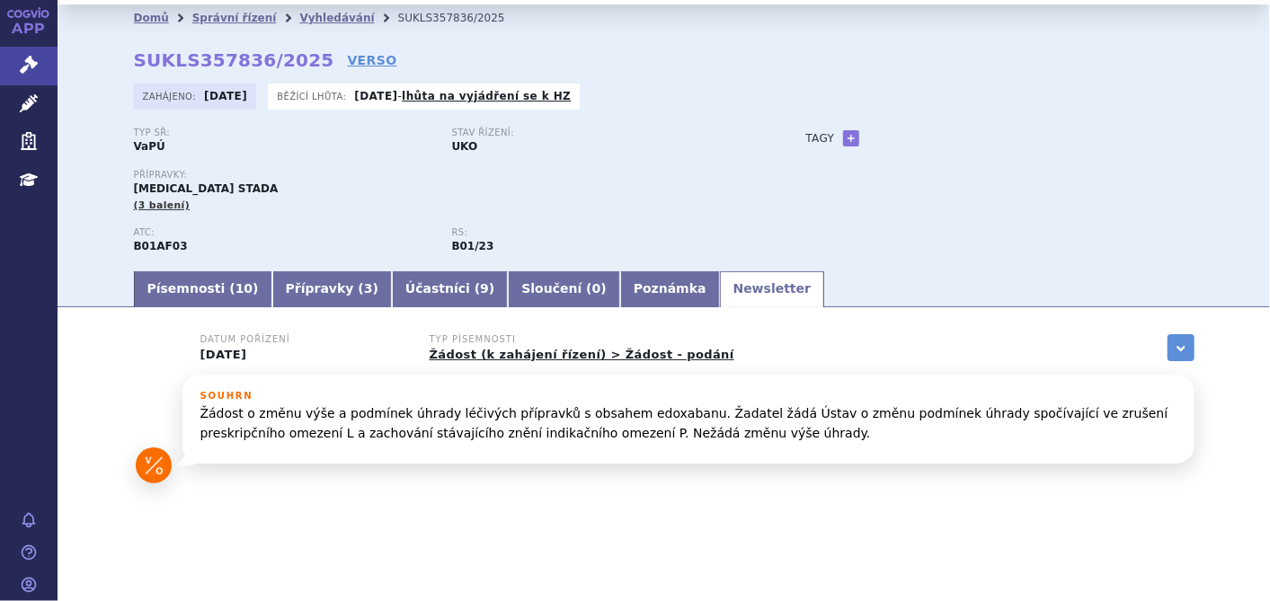
scroll to position [52, 0]
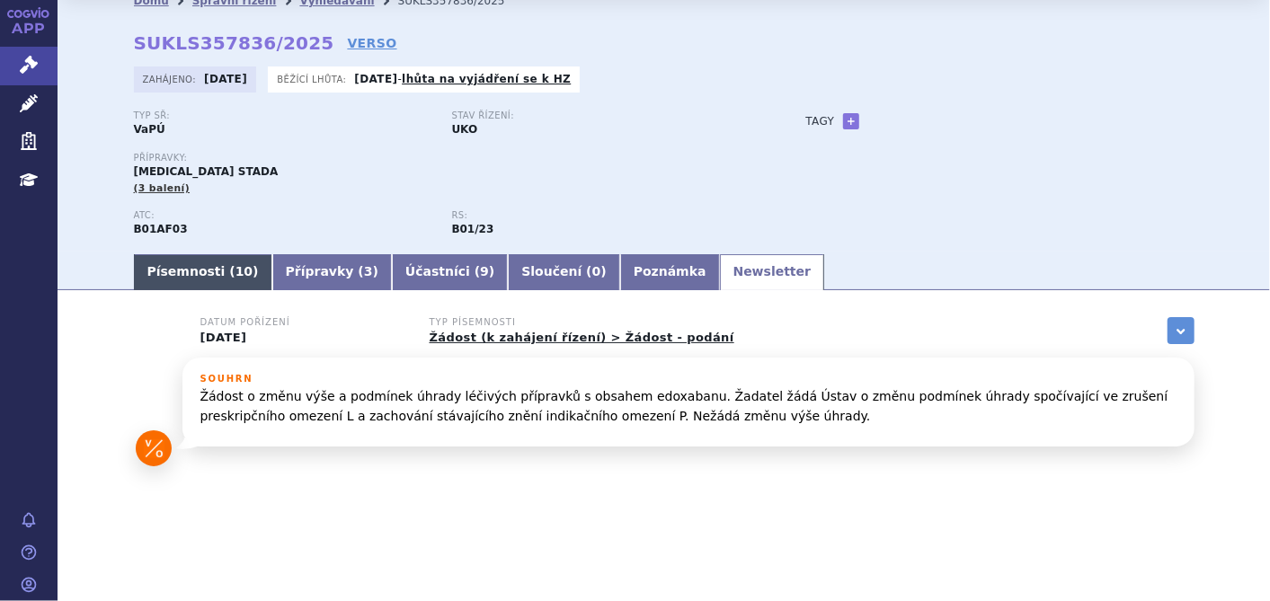
click at [168, 270] on link "Písemnosti ( 10 )" at bounding box center [203, 272] width 138 height 36
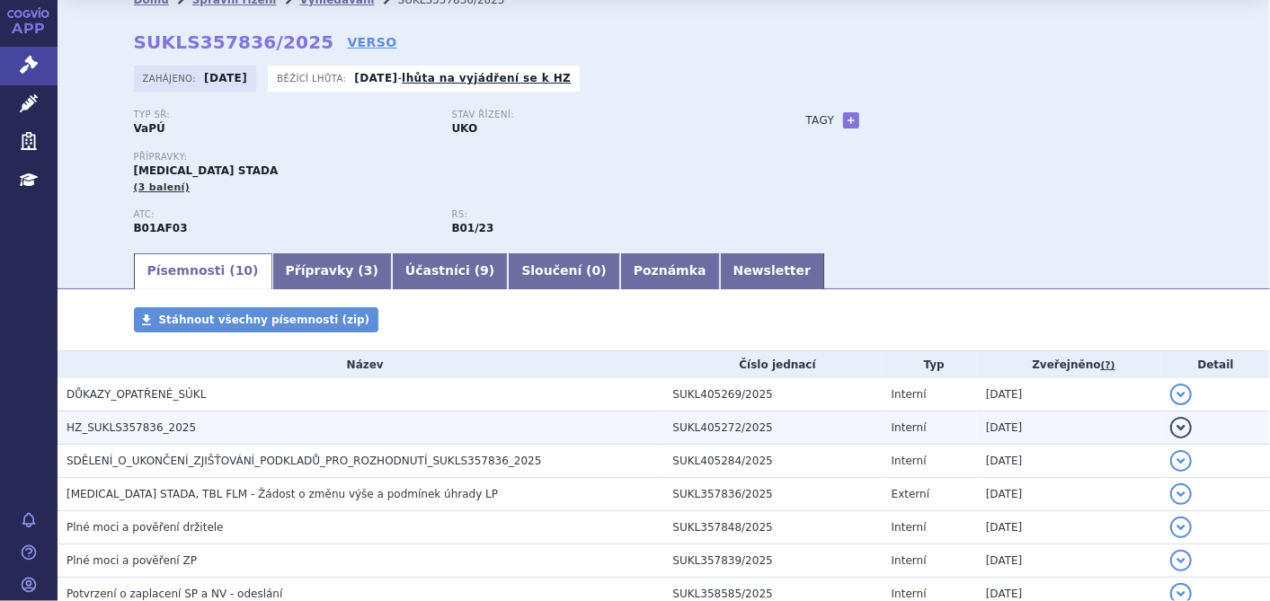
click at [166, 429] on span "HZ_SUKLS357836_2025" at bounding box center [130, 427] width 129 height 13
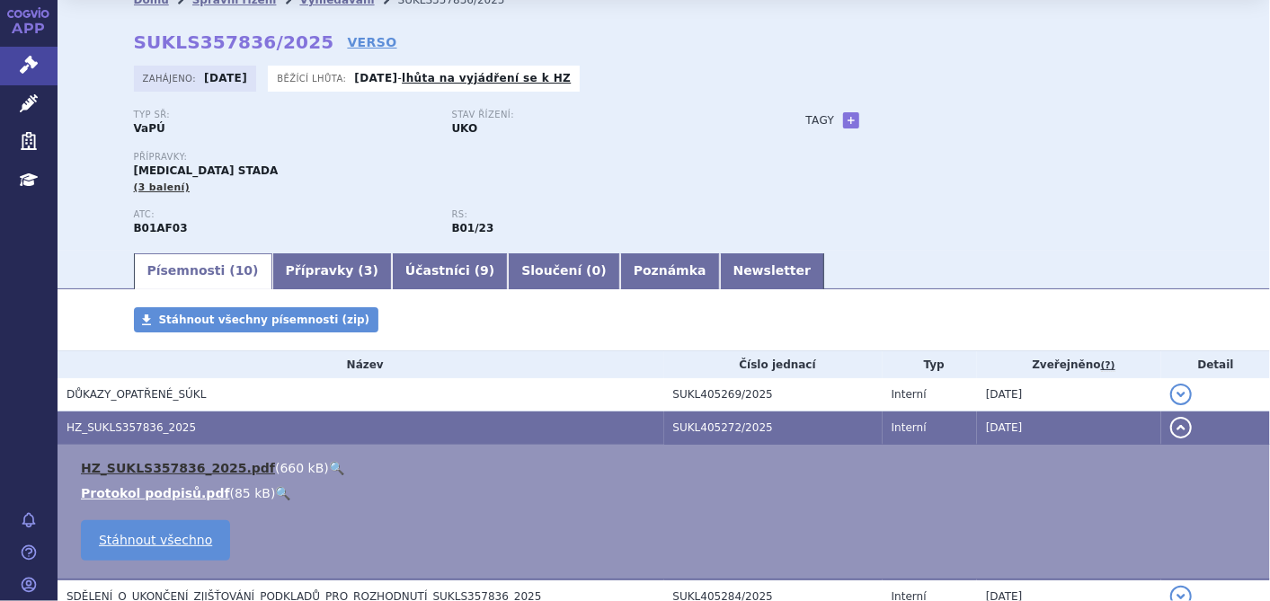
click at [151, 472] on link "HZ_SUKLS357836_2025.pdf" at bounding box center [178, 468] width 194 height 14
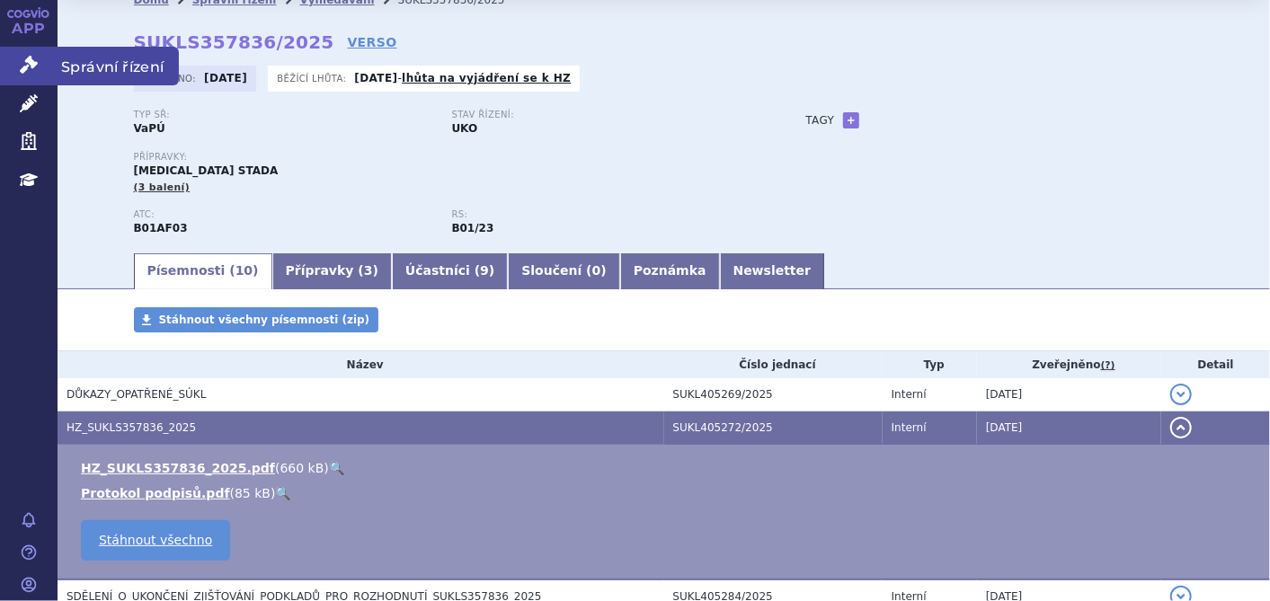
click at [22, 54] on link "Správní řízení" at bounding box center [29, 66] width 58 height 38
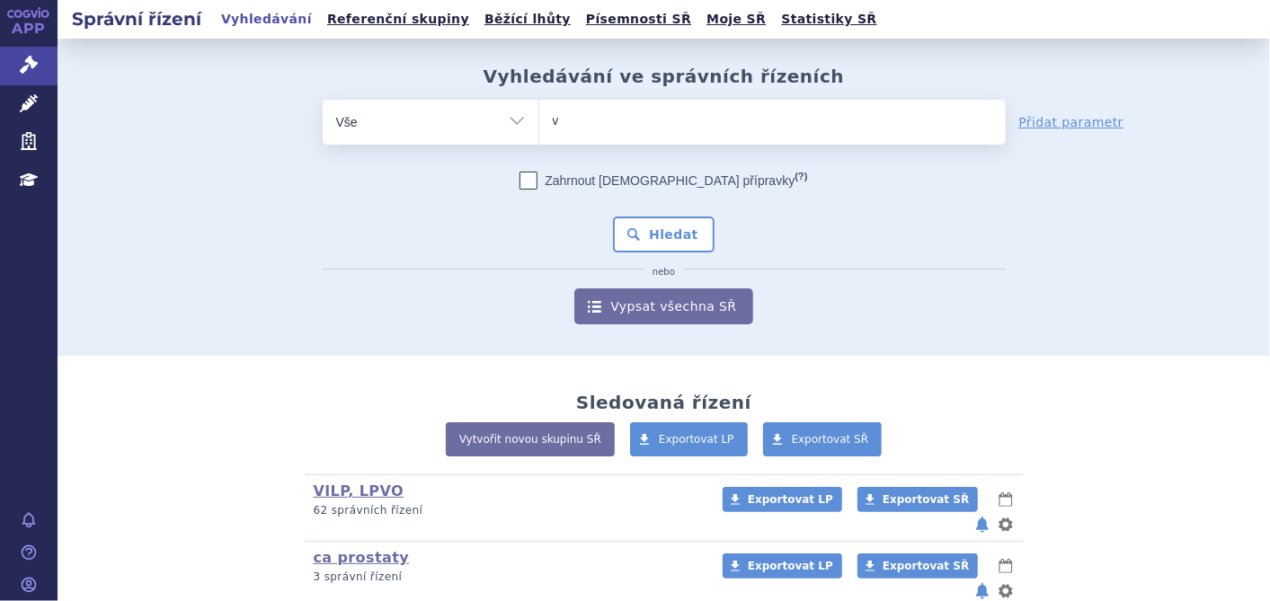
type input "vy"
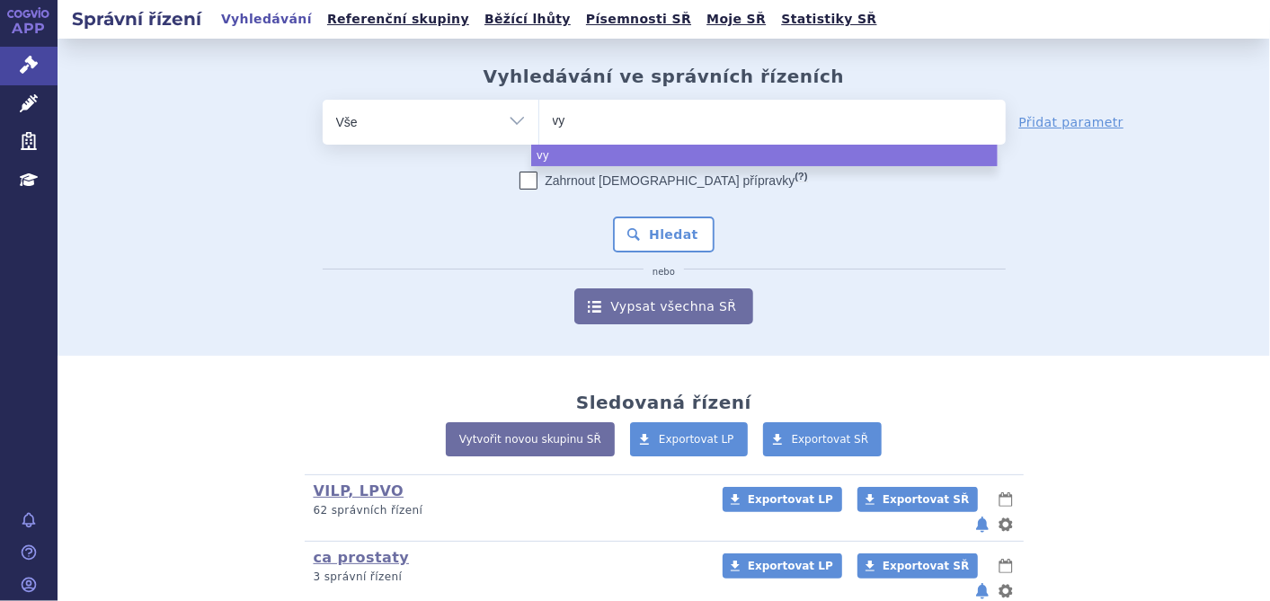
type input "vyd"
type input "vydu"
type input "vydur"
type input "vydura"
select select "vydura"
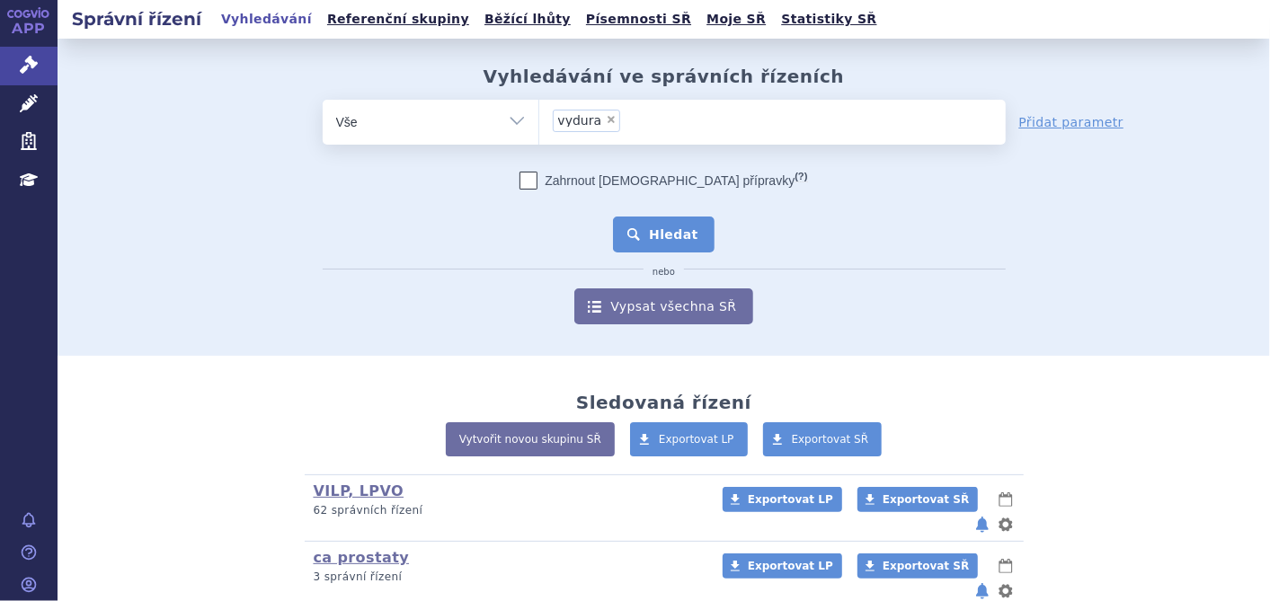
click at [624, 241] on button "Hledat" at bounding box center [664, 235] width 102 height 36
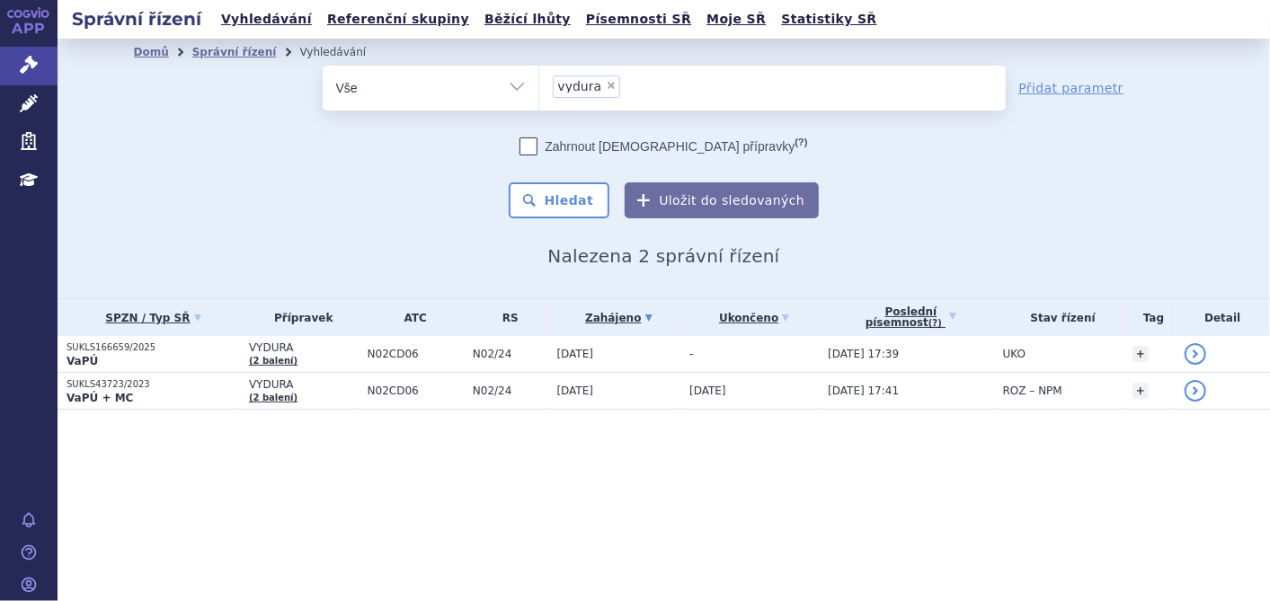
click at [304, 346] on span "VYDURA" at bounding box center [304, 347] width 110 height 13
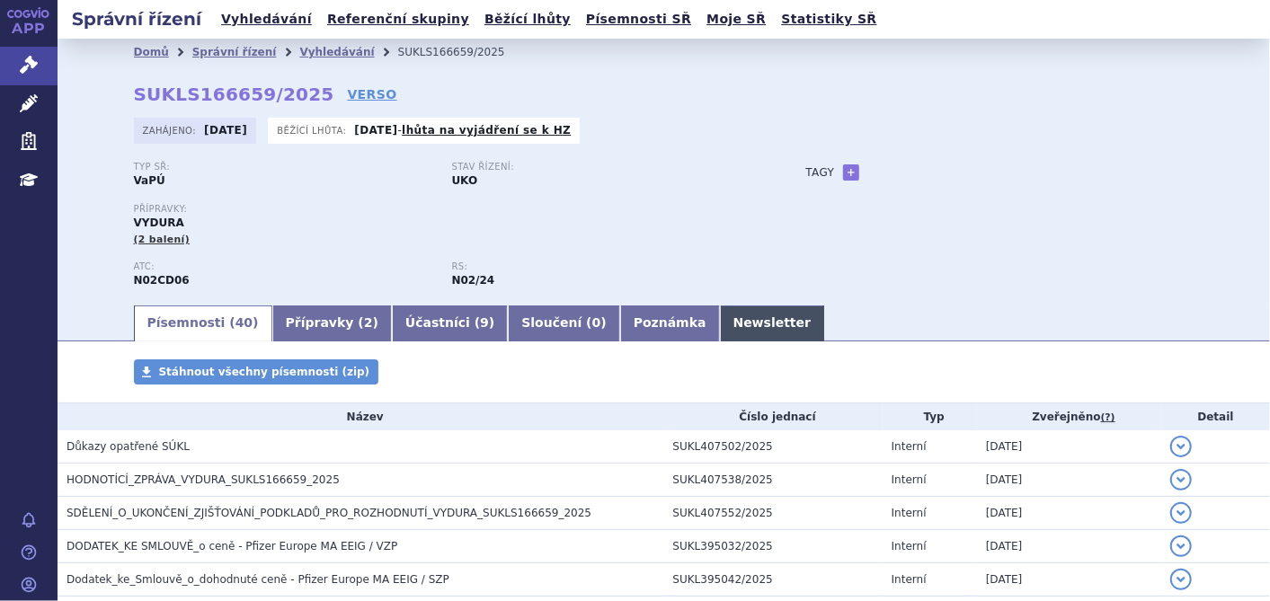
click at [720, 326] on link "Newsletter" at bounding box center [772, 324] width 105 height 36
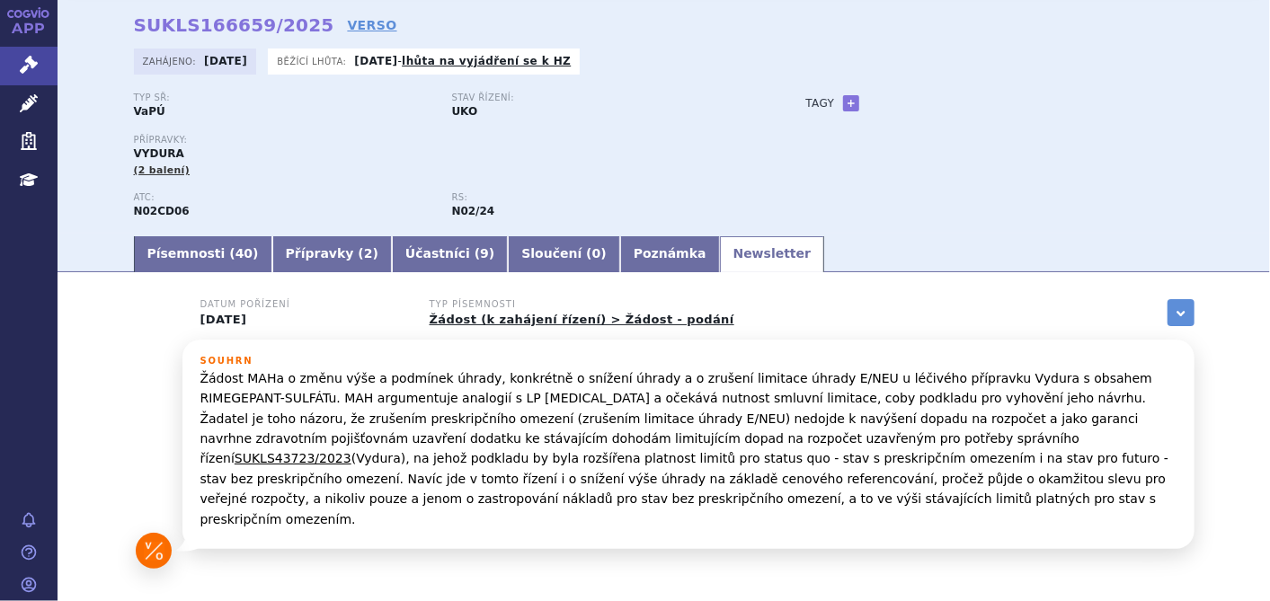
scroll to position [100, 0]
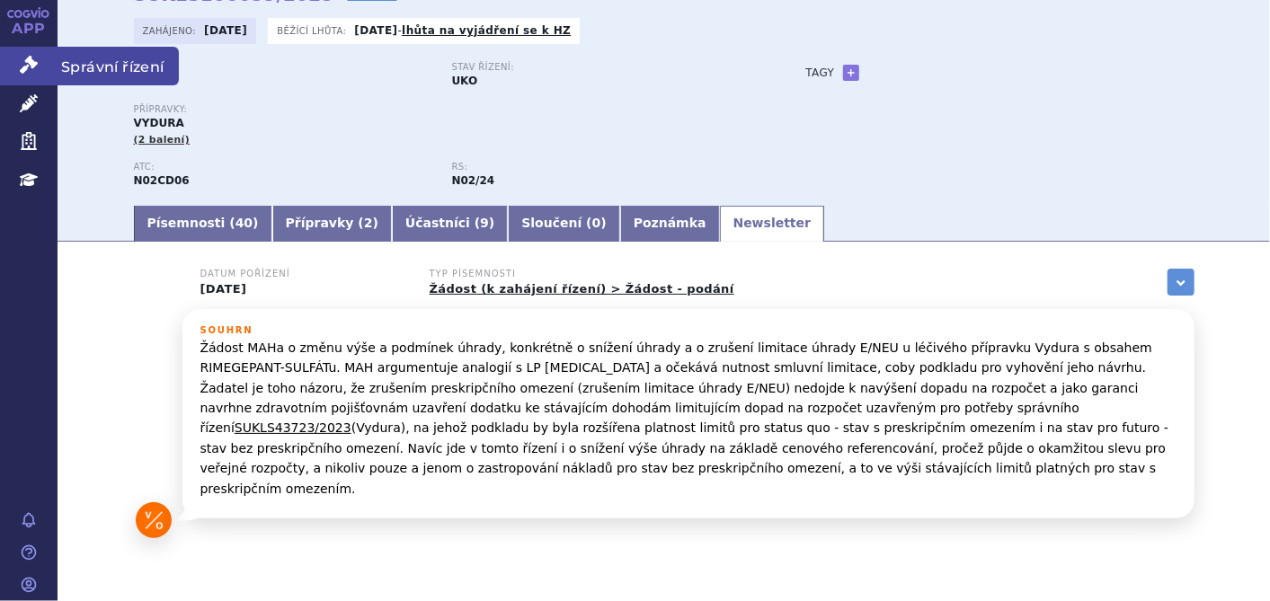
click at [33, 69] on icon at bounding box center [29, 65] width 18 height 18
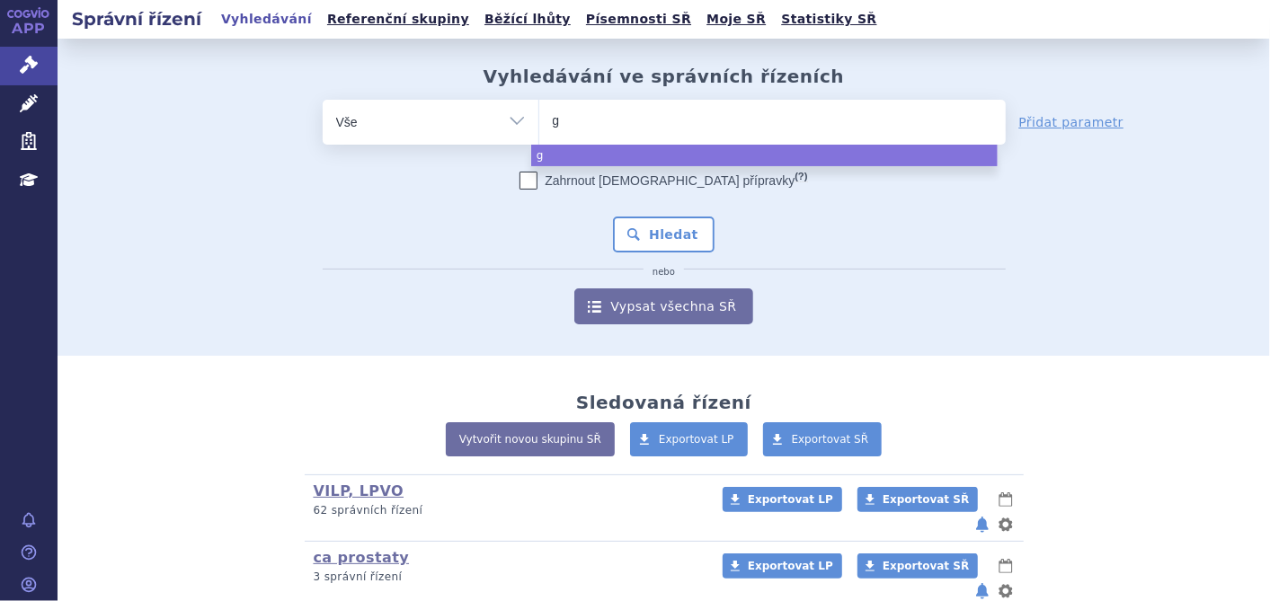
type input "gl"
type input "glu"
type input "gluc"
type input "glucer"
type input "glucern"
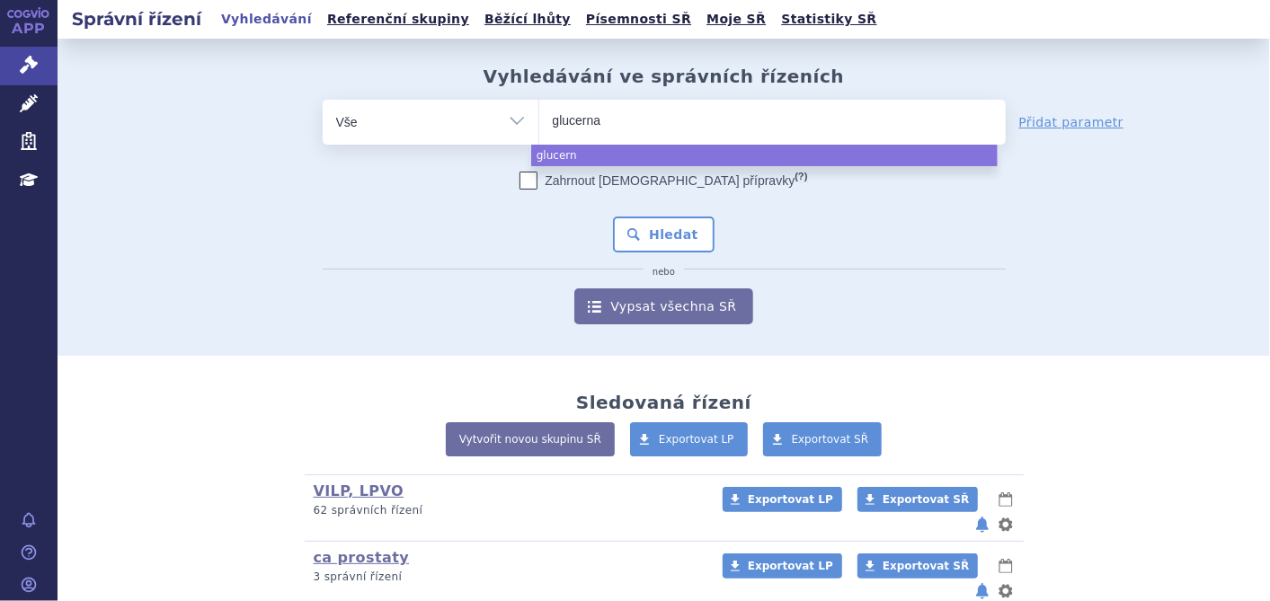
type input "glucerna"
type input "glucerna a"
type input "glucerna ad"
type input "glucerna adv"
type input "glucerna adve"
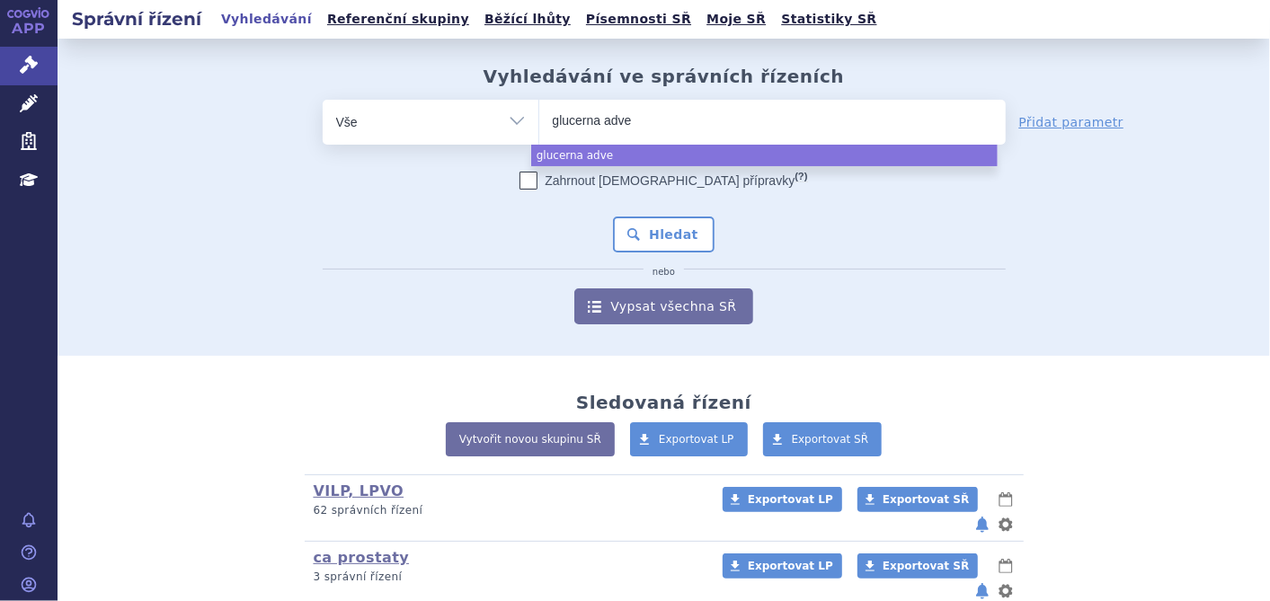
type input "glucerna adven"
type input "glucerna adv"
type input "glucerna adva"
type input "glucerna advan"
type input "glucerna advanc"
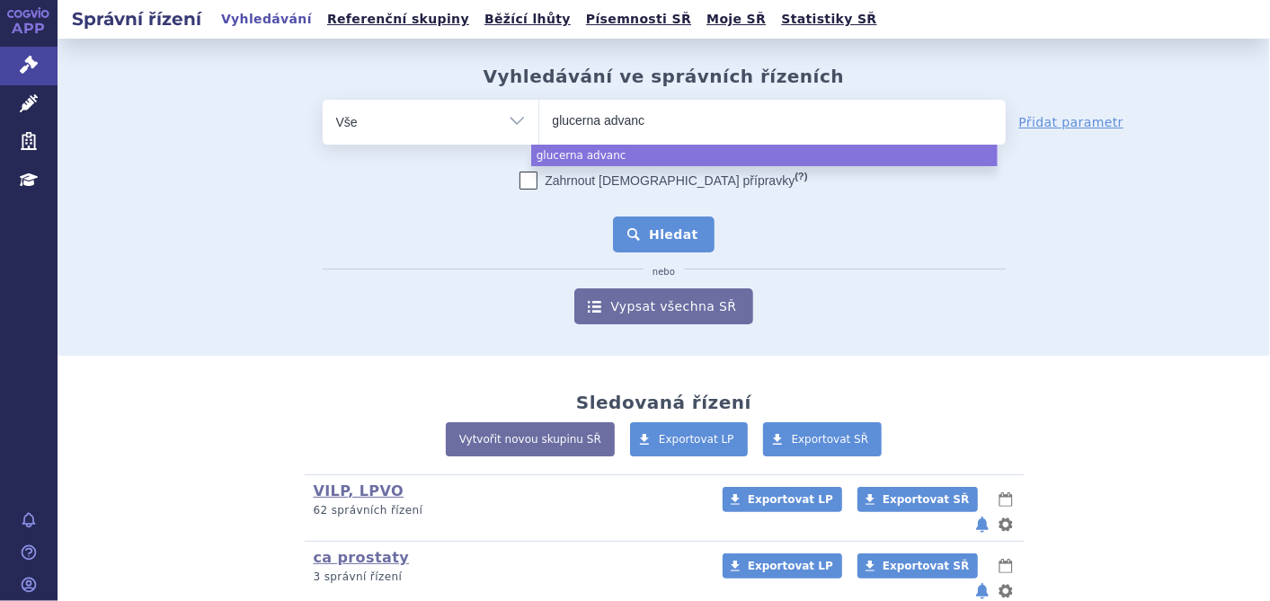
select select "glucerna advanc"
click at [669, 224] on button "Hledat" at bounding box center [664, 235] width 102 height 36
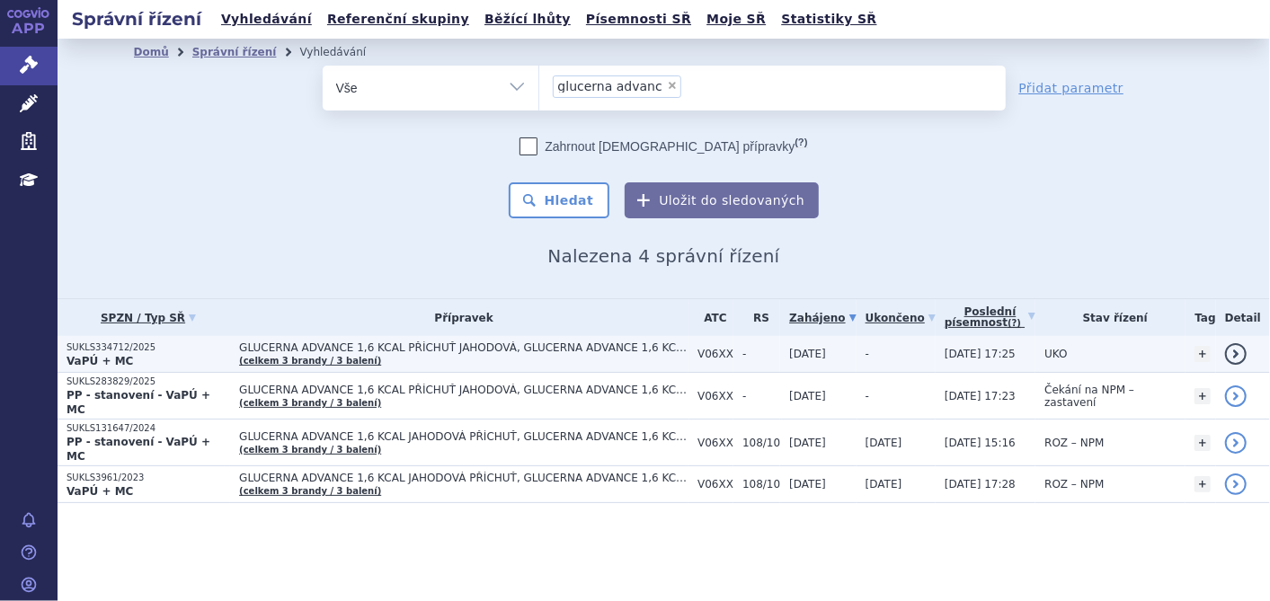
click at [393, 355] on td "GLUCERNA ADVANCE 1,6 KCAL PŘÍCHUŤ JAHODOVÁ, GLUCERNA ADVANCE 1,6 KCAL PŘÍCHUŤ K…" at bounding box center [459, 354] width 458 height 37
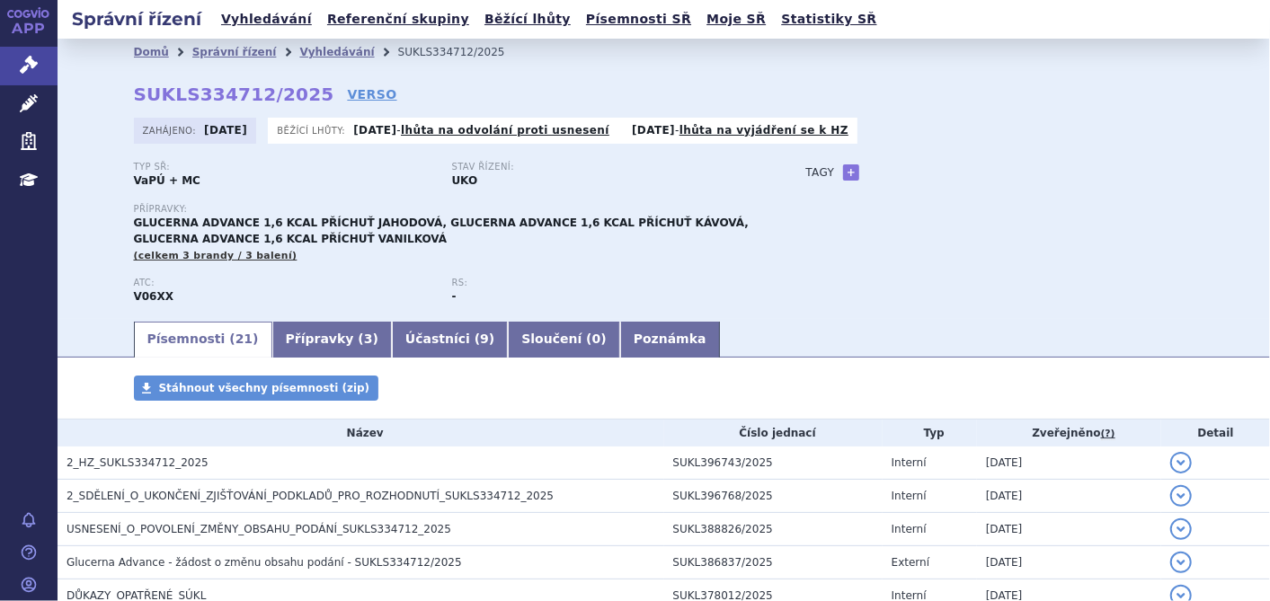
scroll to position [199, 0]
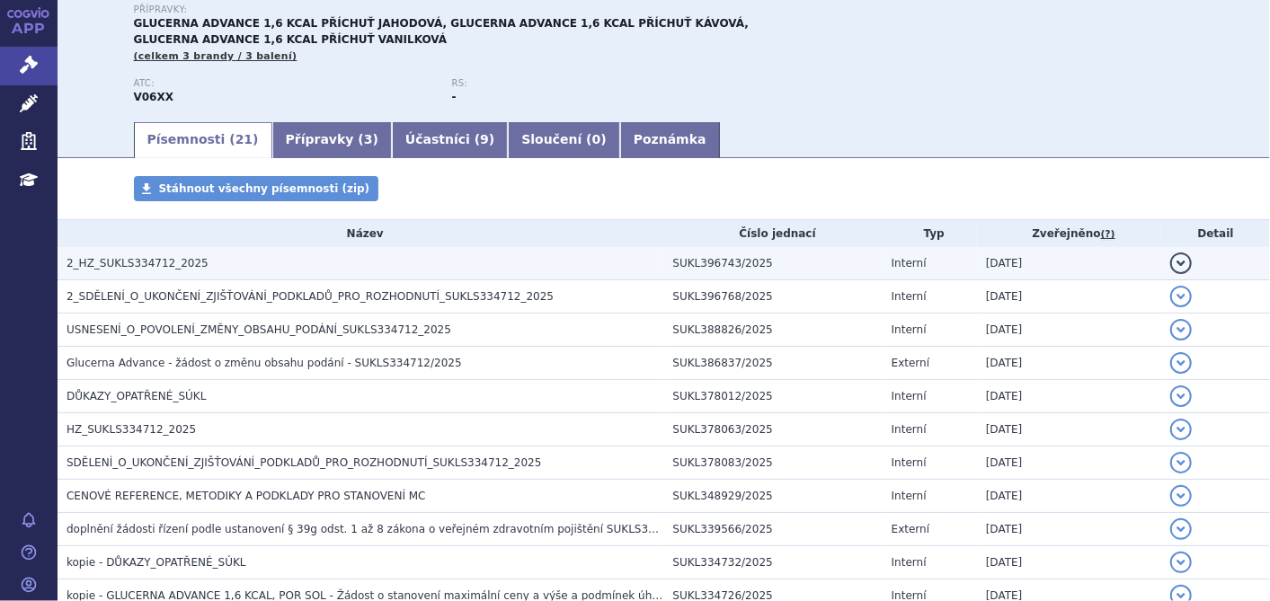
click at [162, 257] on h3 "2_HZ_SUKLS334712_2025" at bounding box center [365, 263] width 598 height 18
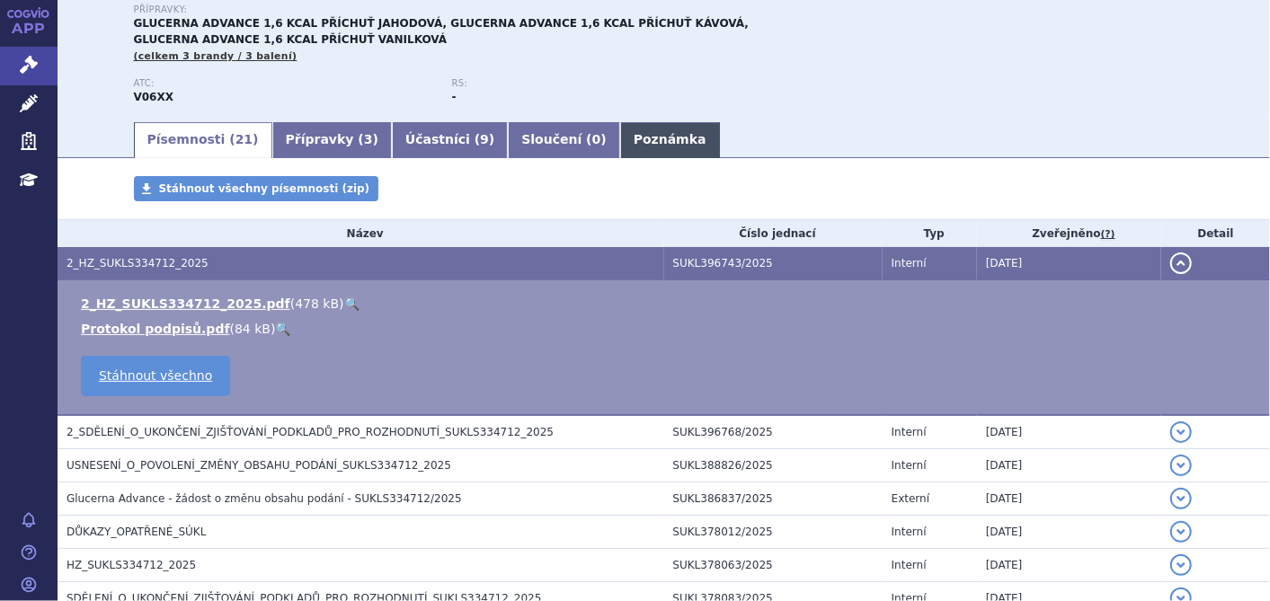
click at [620, 144] on link "Poznámka" at bounding box center [670, 140] width 100 height 36
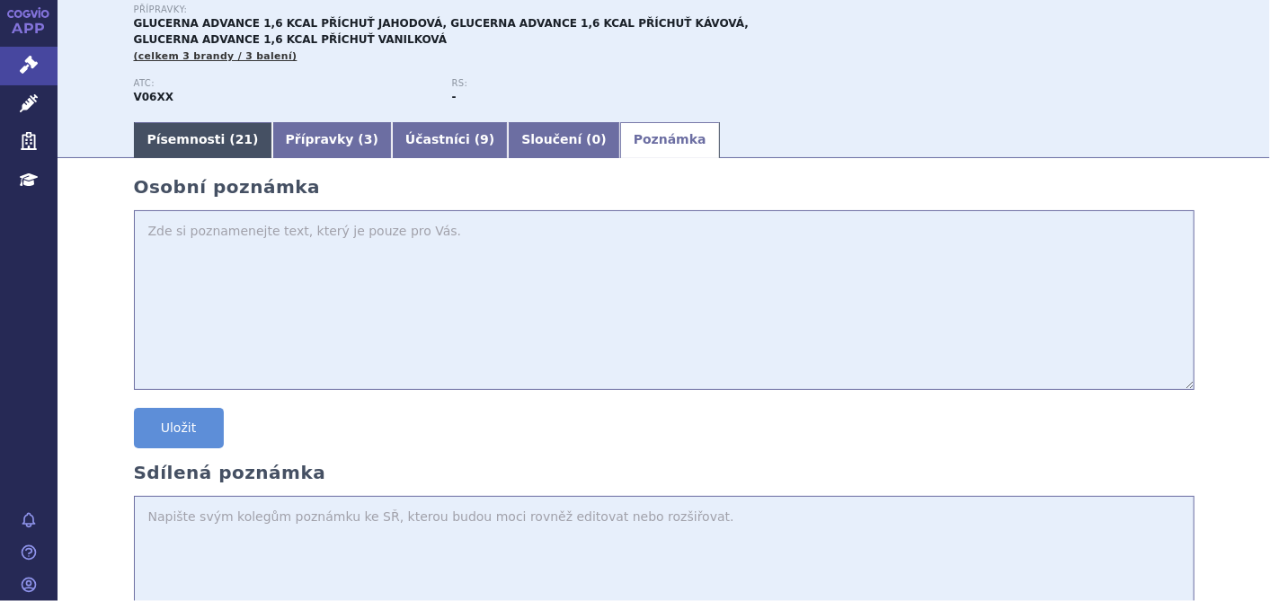
click at [164, 136] on link "Písemnosti ( 21 )" at bounding box center [203, 140] width 138 height 36
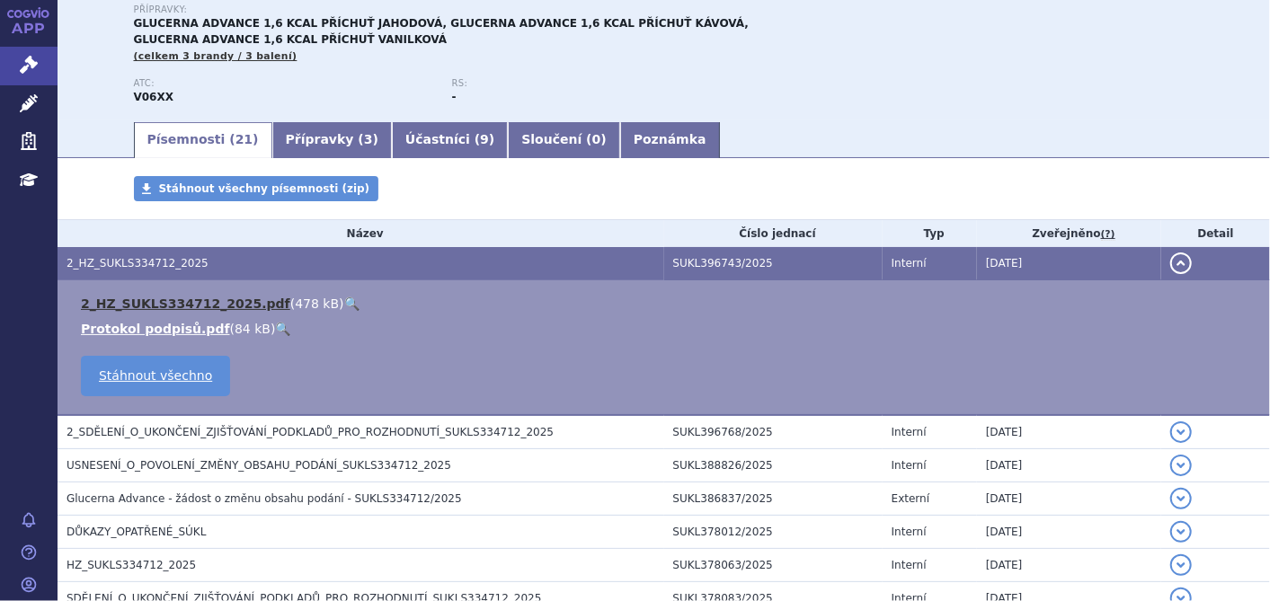
click at [188, 306] on link "2_HZ_SUKLS334712_2025.pdf" at bounding box center [185, 304] width 209 height 14
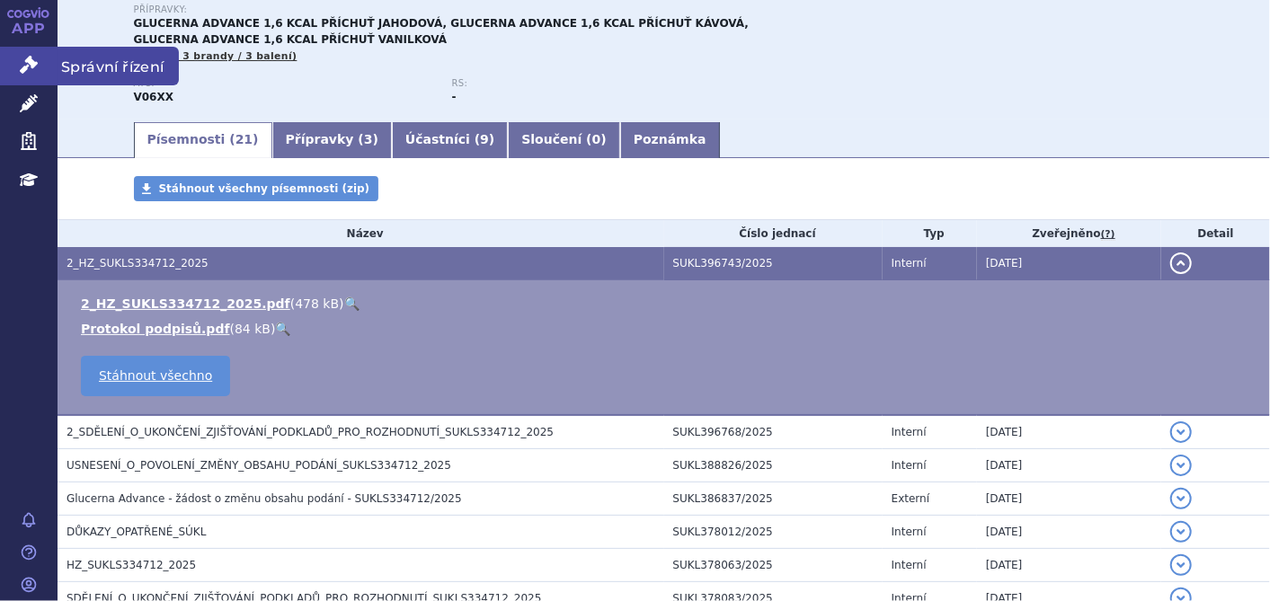
click at [8, 61] on link "Správní řízení" at bounding box center [29, 66] width 58 height 38
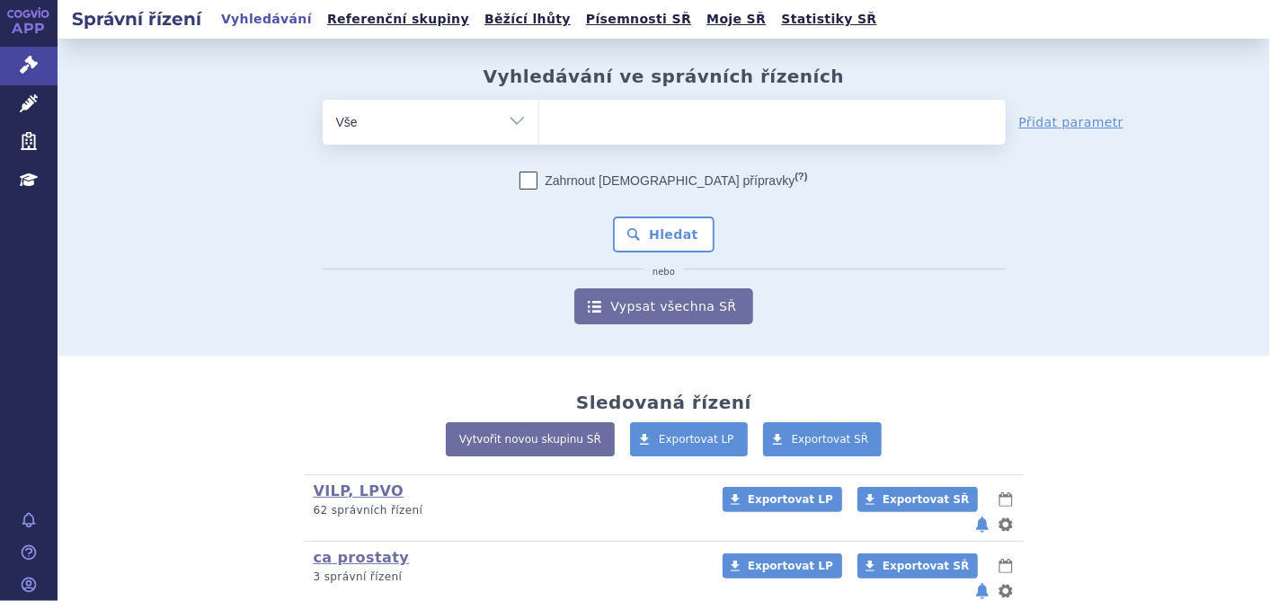
drag, startPoint x: 590, startPoint y: 136, endPoint x: 662, endPoint y: 76, distance: 93.2
click at [590, 136] on ul at bounding box center [772, 119] width 466 height 38
click at [539, 136] on select at bounding box center [538, 121] width 1 height 45
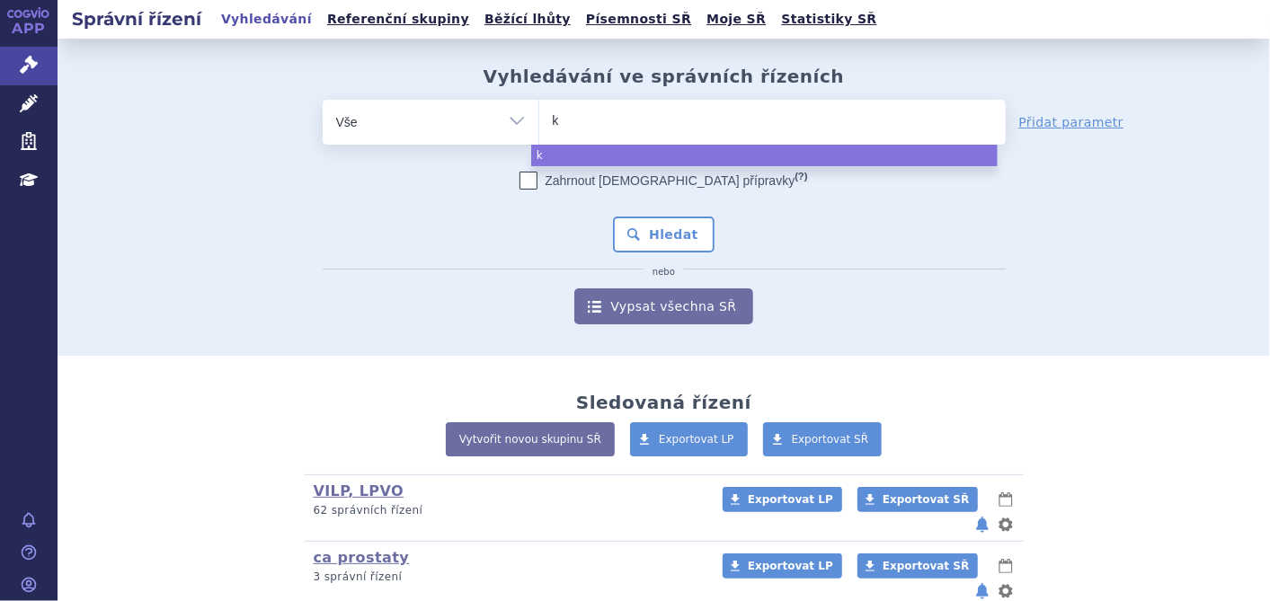
type input "ke"
type input "key"
type input "keytr"
type input "keytru"
type input "keytrud"
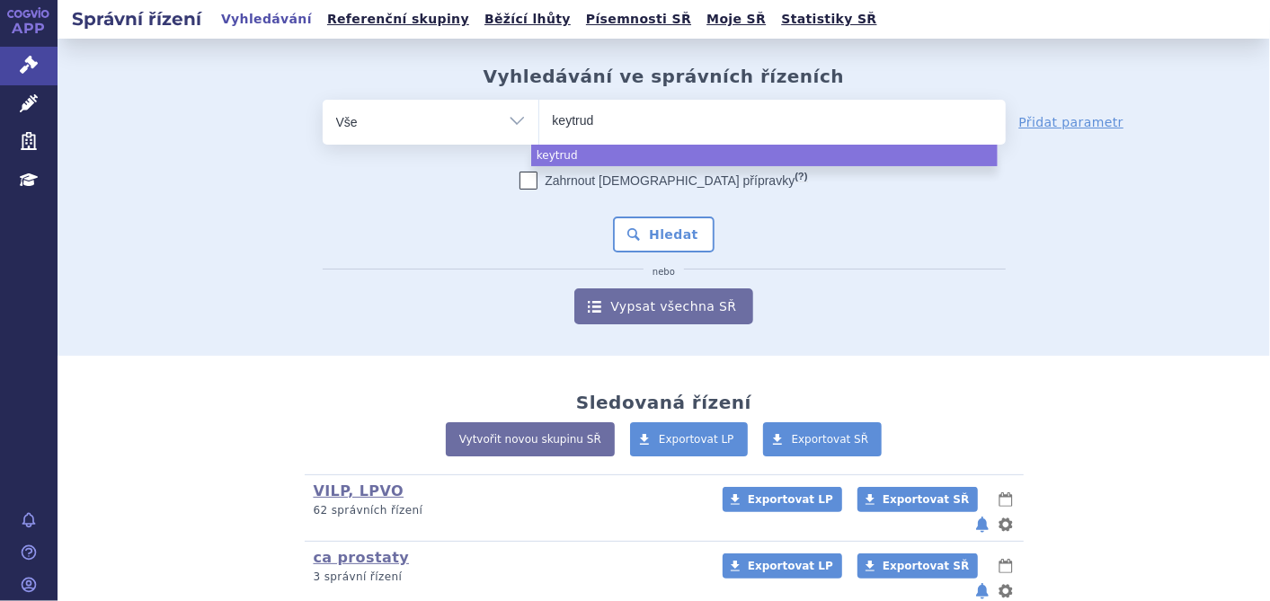
type input "keytruda"
select select "keytruda"
click at [639, 226] on button "Hledat" at bounding box center [664, 235] width 102 height 36
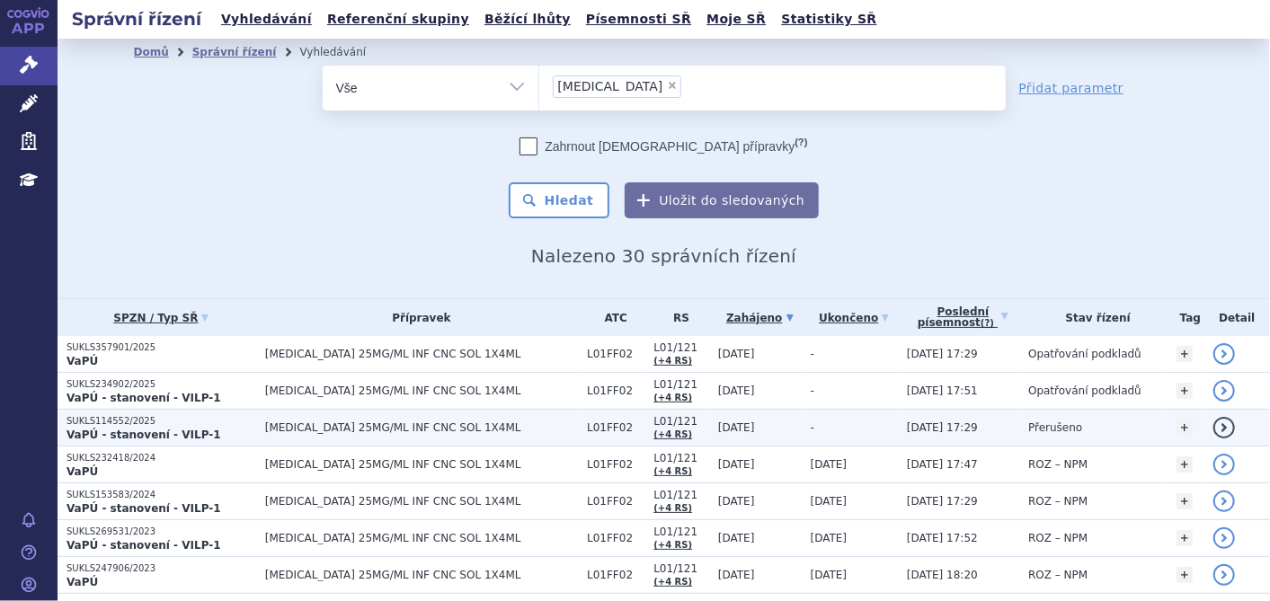
click at [161, 429] on strong "VaPÚ - stanovení - VILP-1" at bounding box center [143, 435] width 155 height 13
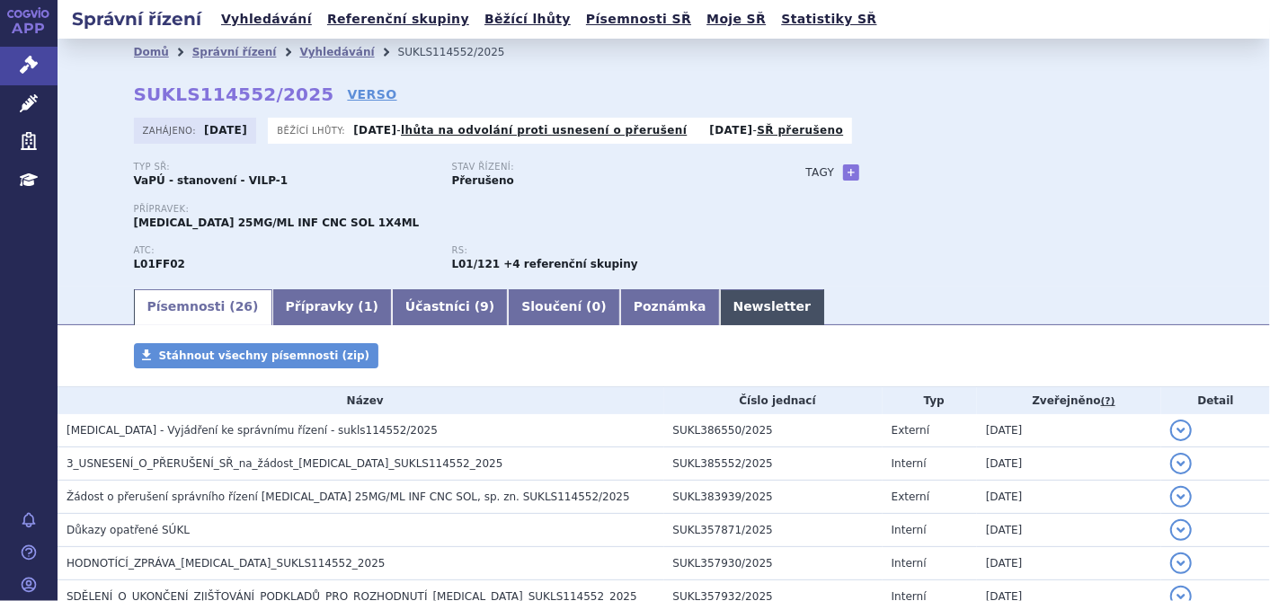
click at [720, 310] on link "Newsletter" at bounding box center [772, 307] width 105 height 36
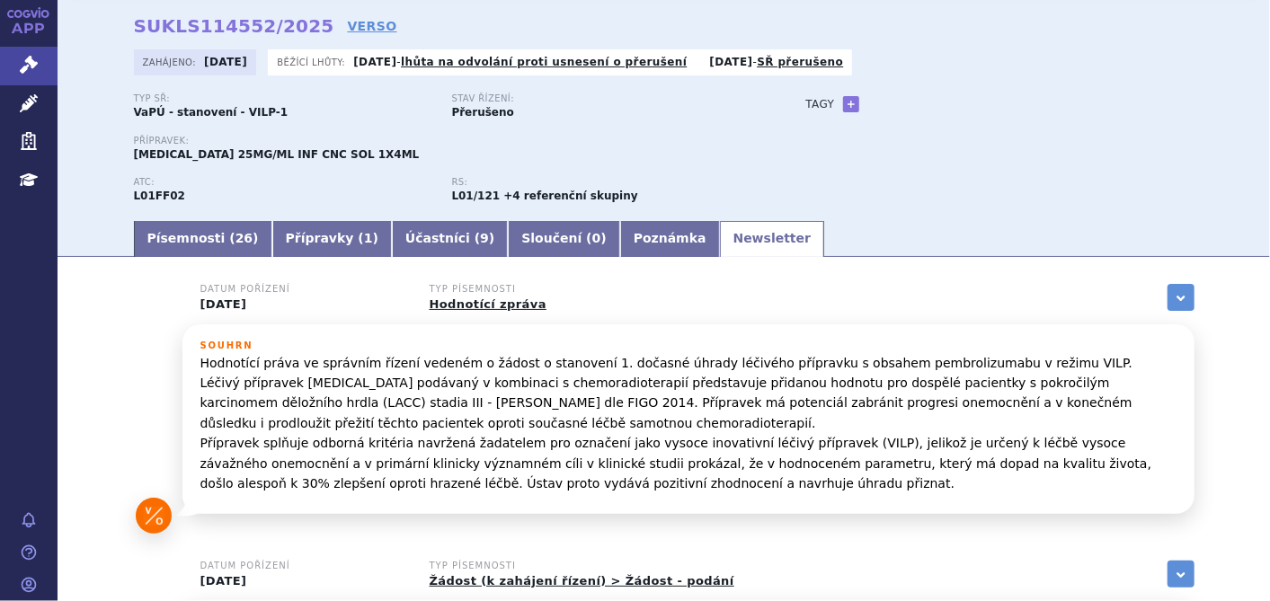
scroll to position [100, 0]
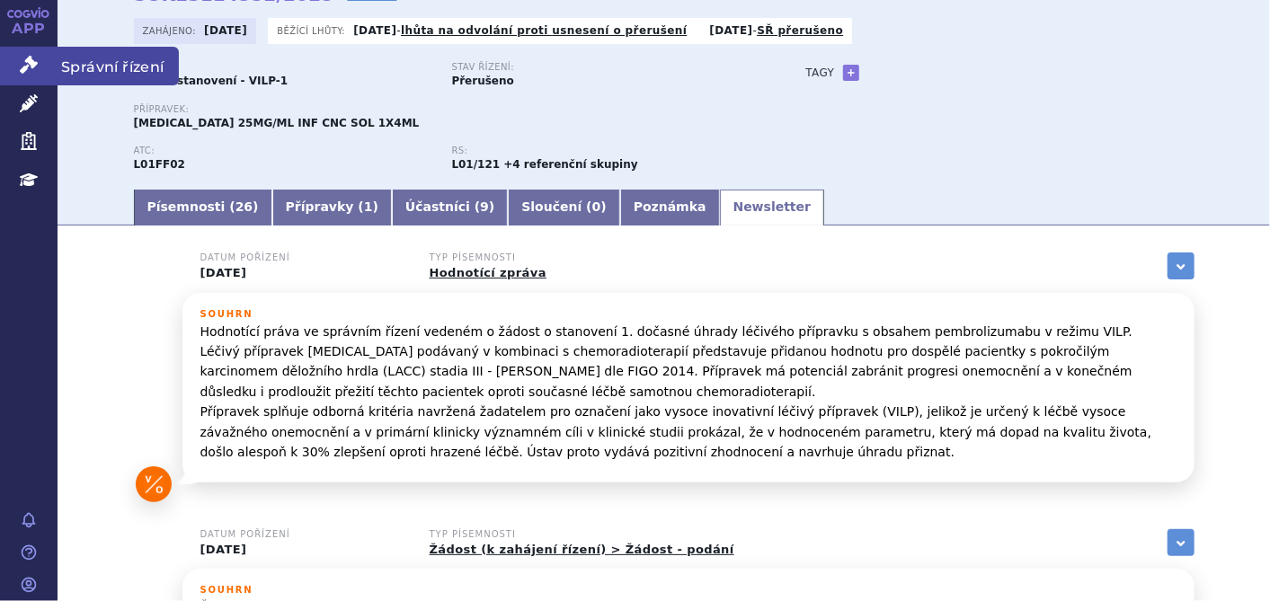
click at [40, 59] on link "Správní řízení" at bounding box center [29, 66] width 58 height 38
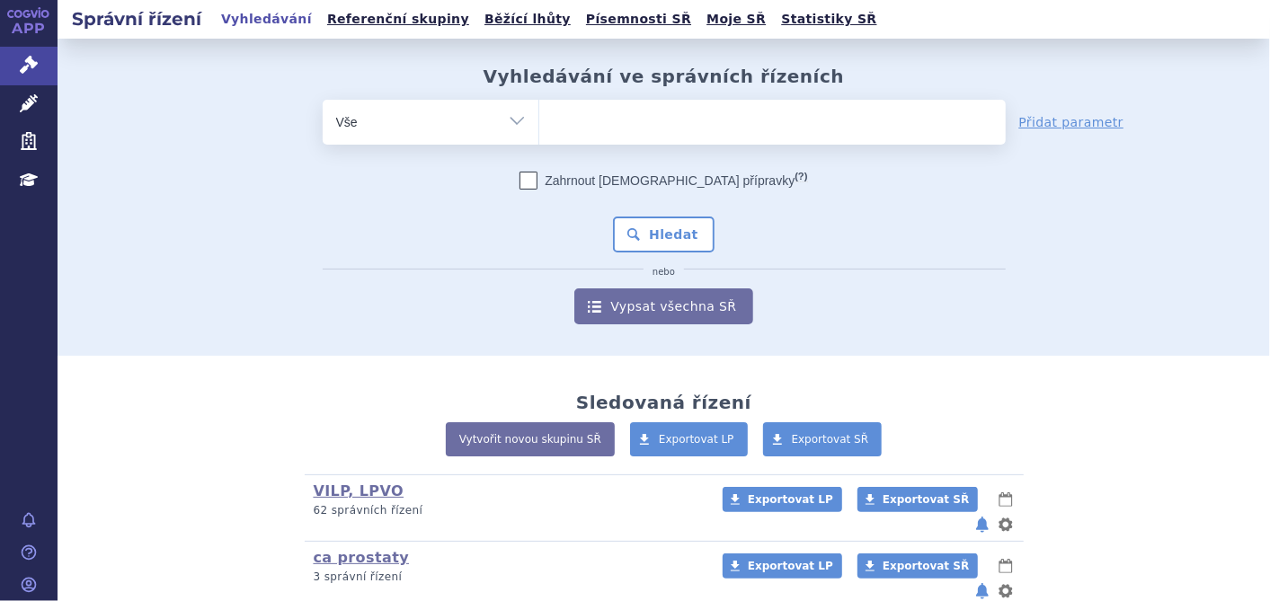
click at [914, 124] on ul at bounding box center [772, 119] width 466 height 38
click at [539, 124] on select at bounding box center [538, 121] width 1 height 45
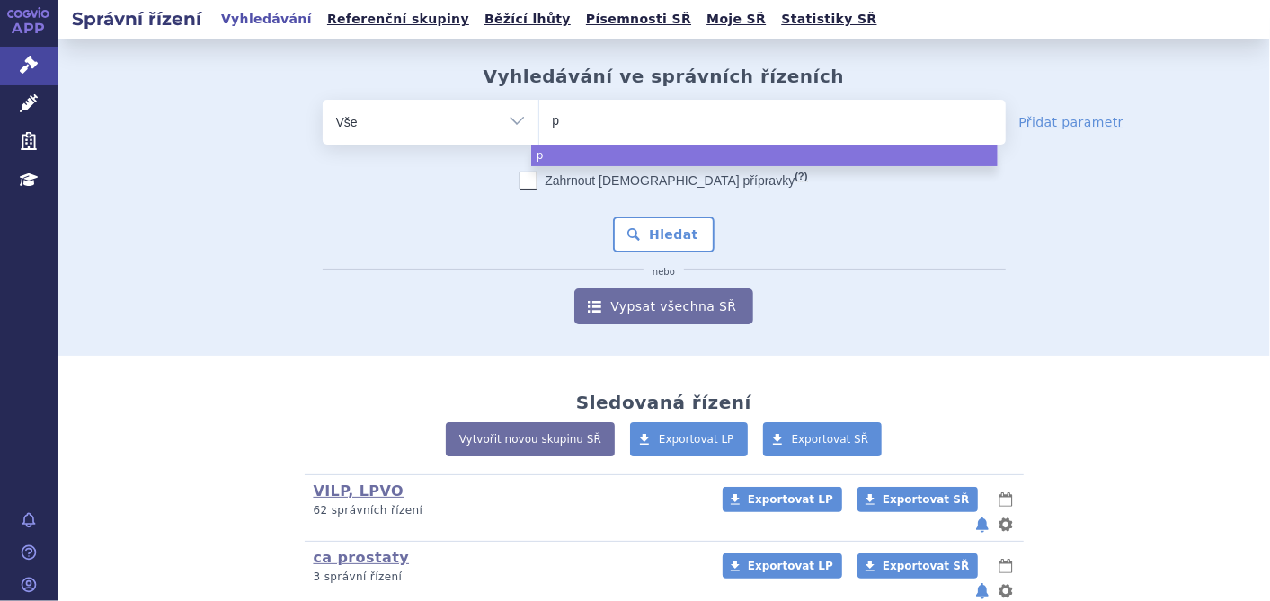
type input "pa"
type input "pad"
type input "padc"
type input "padce"
type input "padcev"
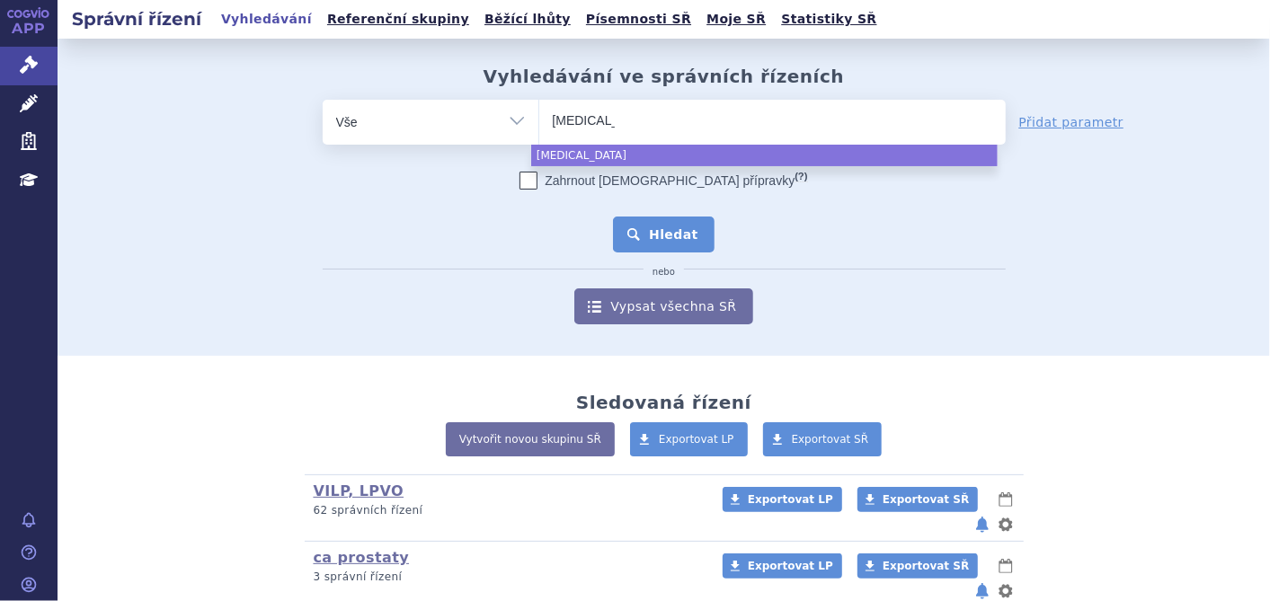
select select "padcev"
click at [639, 233] on button "Hledat" at bounding box center [664, 235] width 102 height 36
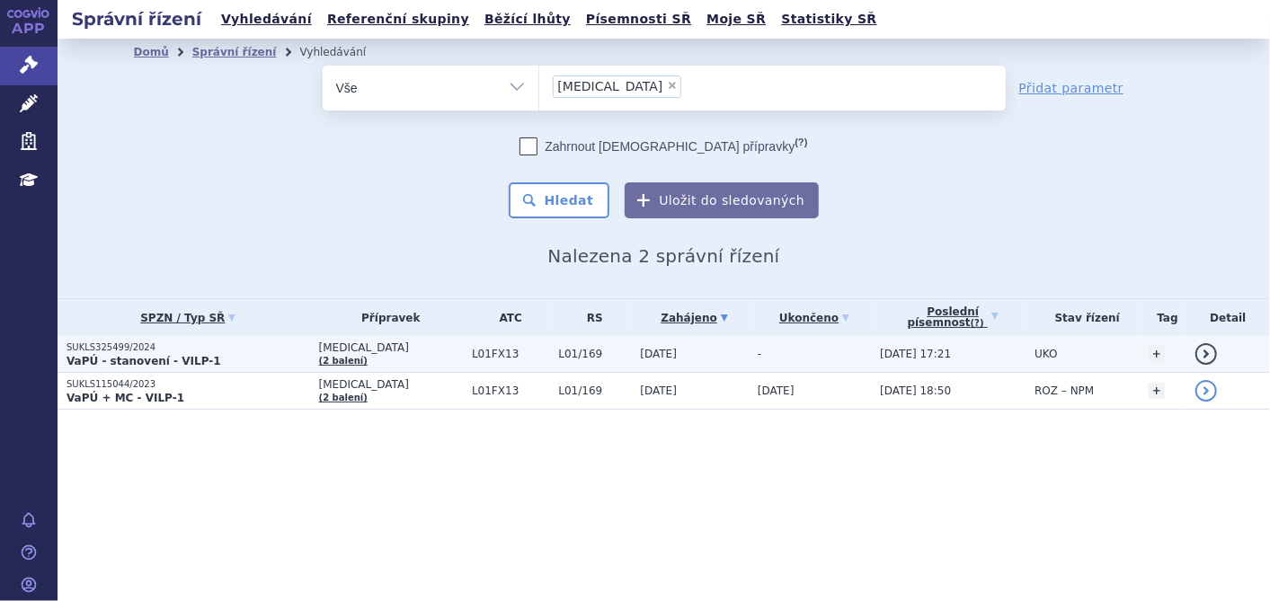
click at [151, 350] on p "SUKLS325499/2024" at bounding box center [188, 347] width 244 height 13
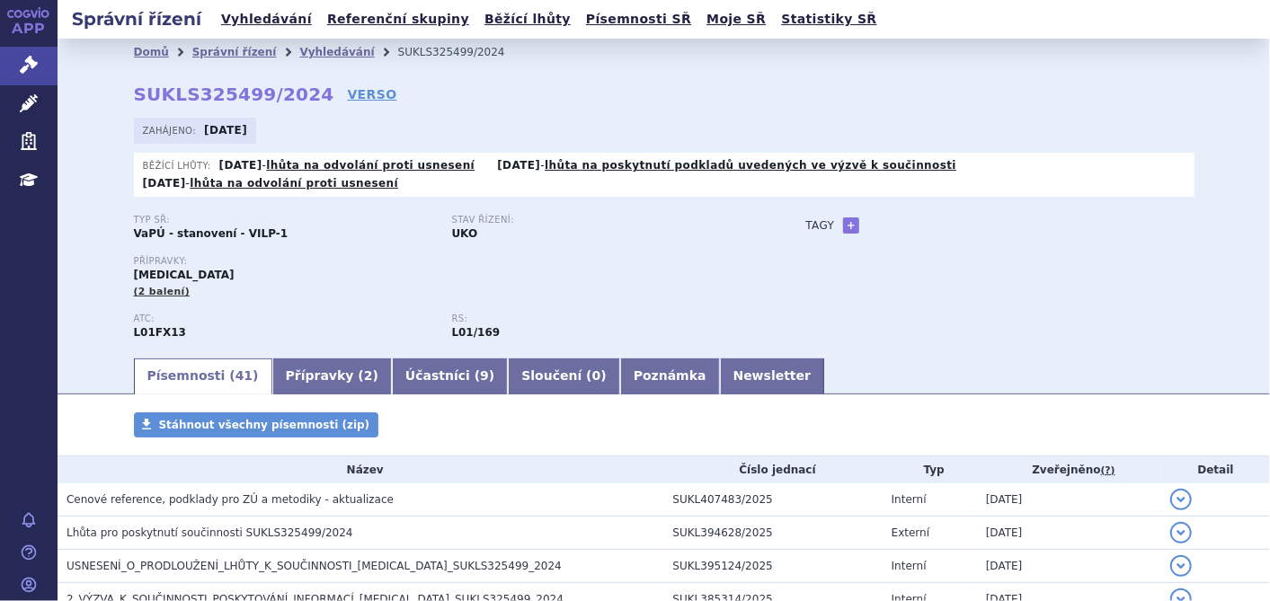
scroll to position [100, 0]
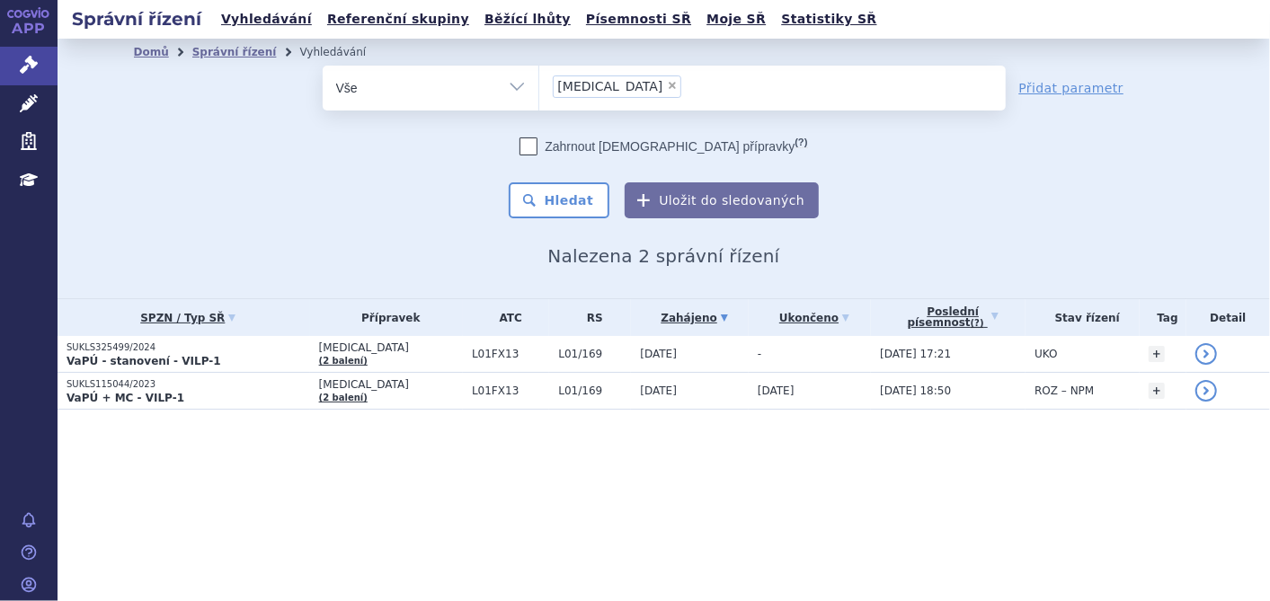
click at [667, 84] on span "×" at bounding box center [672, 85] width 11 height 11
click at [539, 84] on select "padcev" at bounding box center [538, 87] width 1 height 45
select select
type input "ke"
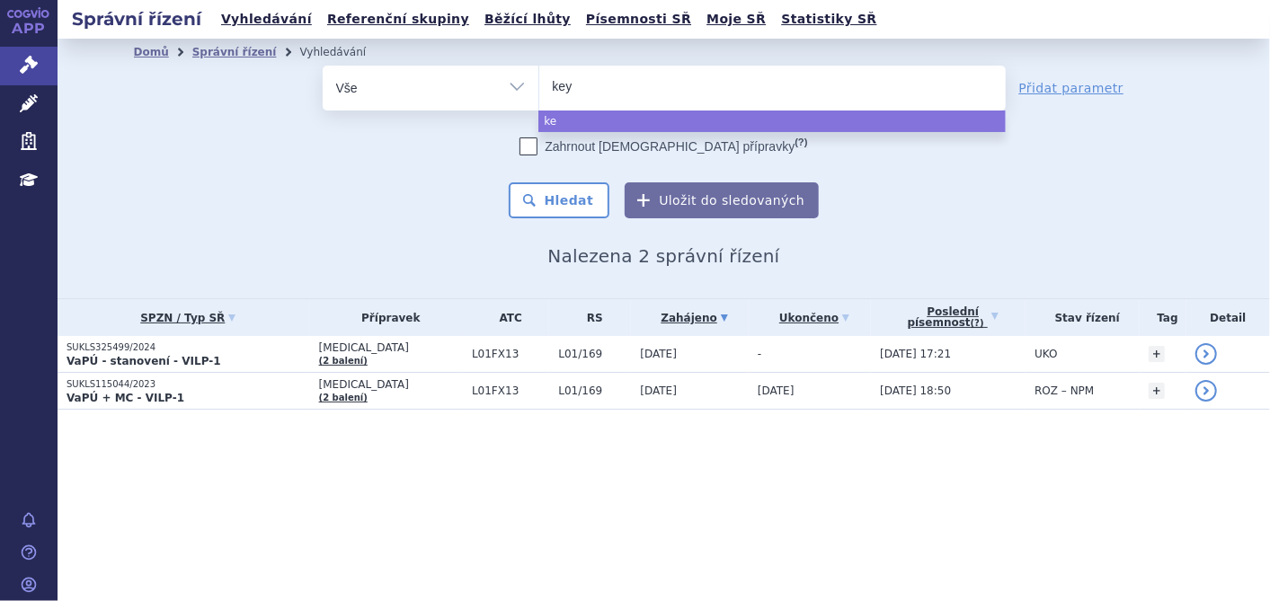
type input "keyt"
type input "keytr"
type input "keytrud"
type input "keytruda"
select select "keytruda"
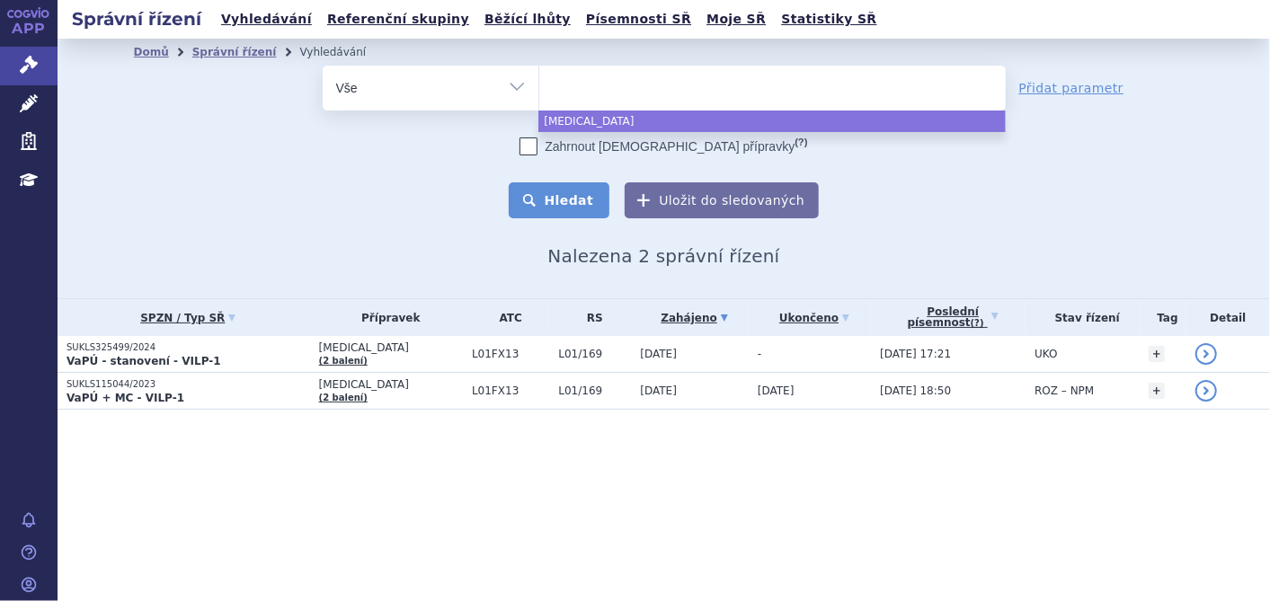
click at [576, 198] on button "Hledat" at bounding box center [560, 200] width 102 height 36
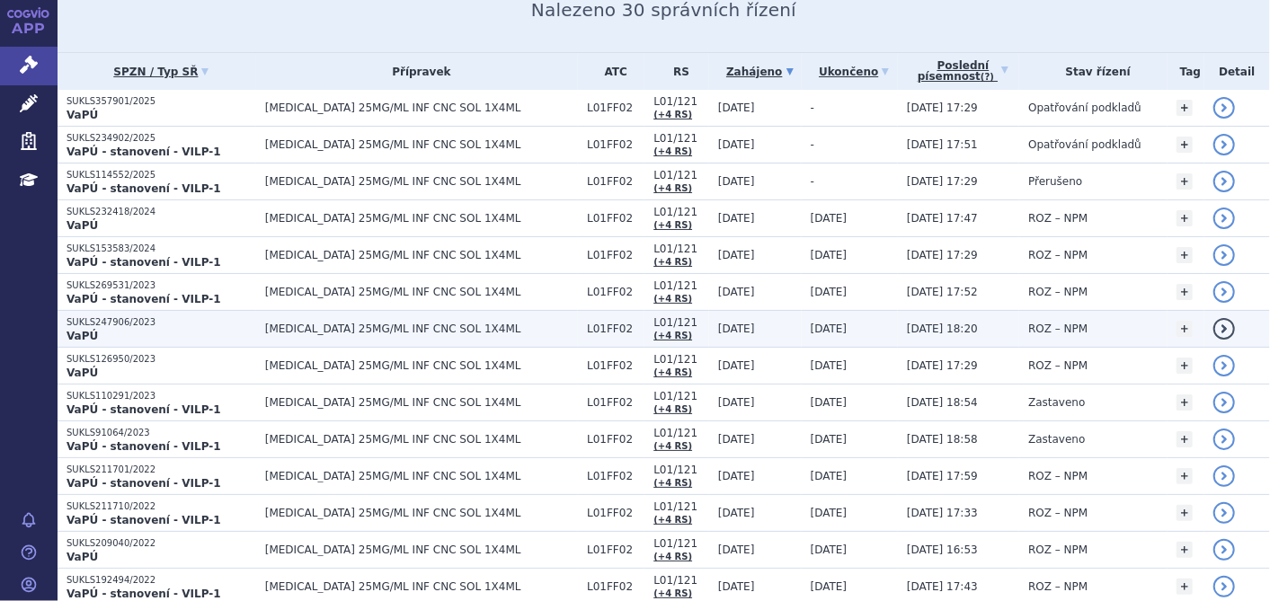
scroll to position [199, 0]
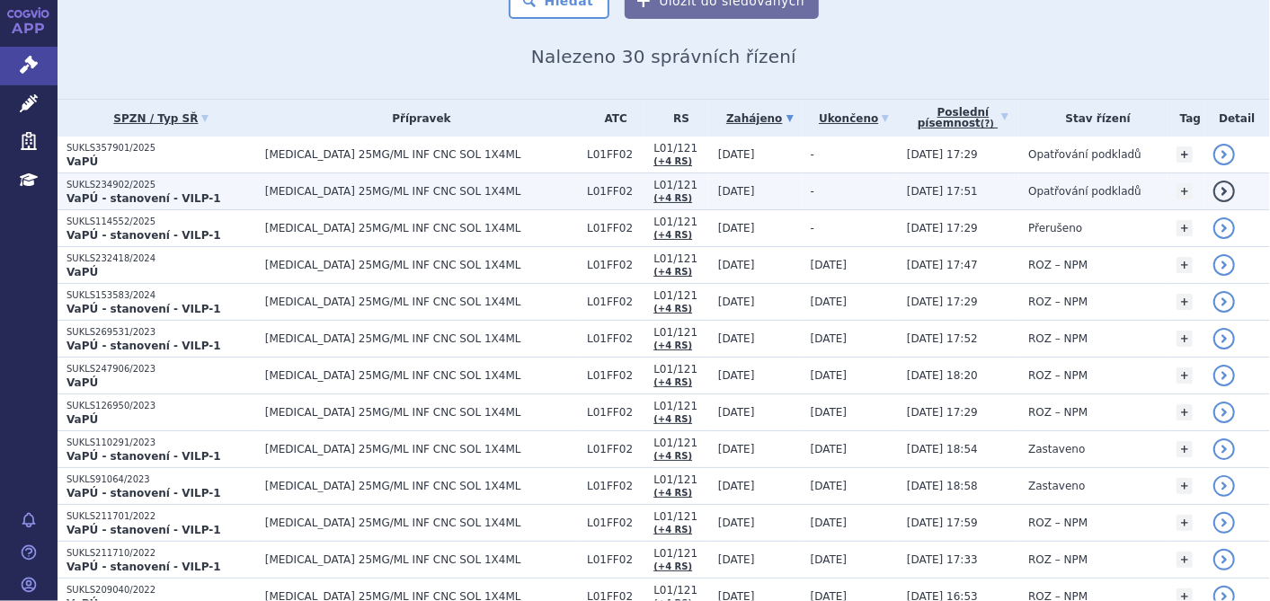
click at [288, 193] on span "[MEDICAL_DATA] 25MG/ML INF CNC SOL 1X4ML" at bounding box center [421, 191] width 313 height 13
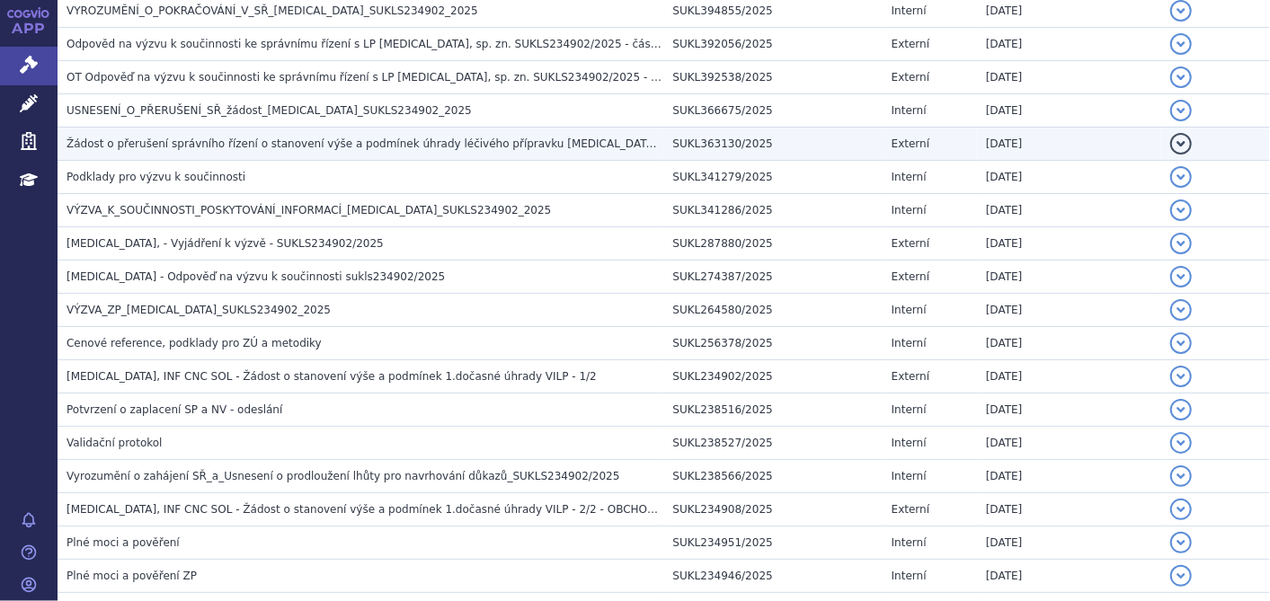
scroll to position [516, 0]
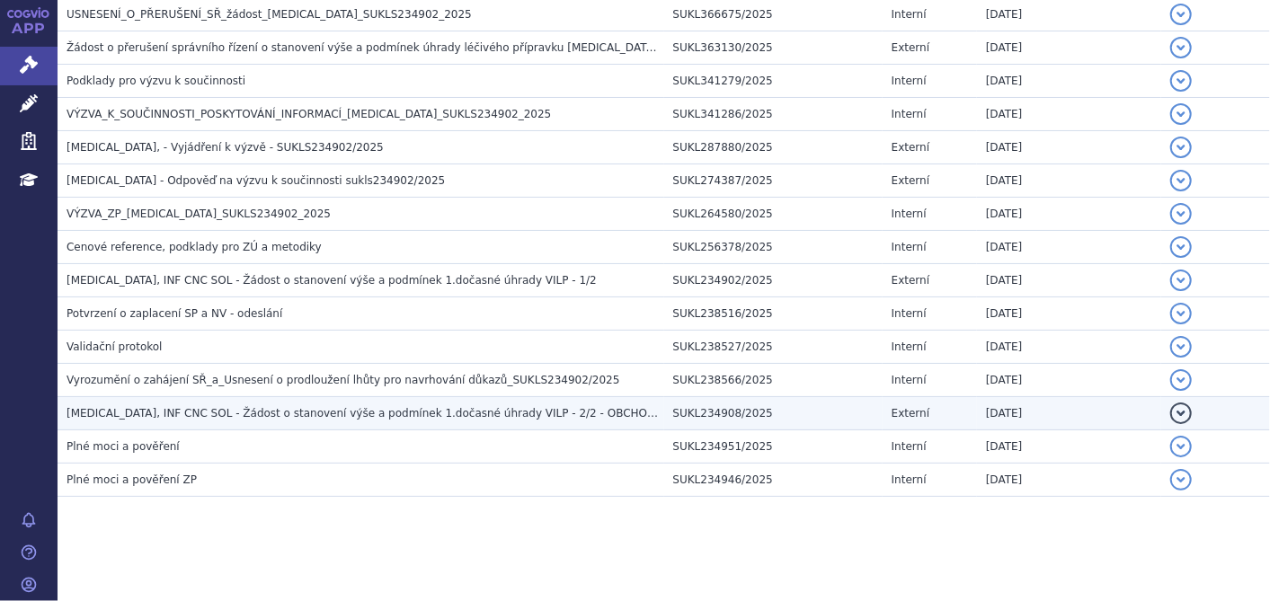
click at [205, 411] on span "KEYTRUDA, INF CNC SOL - Žádost o stanovení výše a podmínek 1.dočasné úhrady VIL…" at bounding box center [396, 413] width 660 height 13
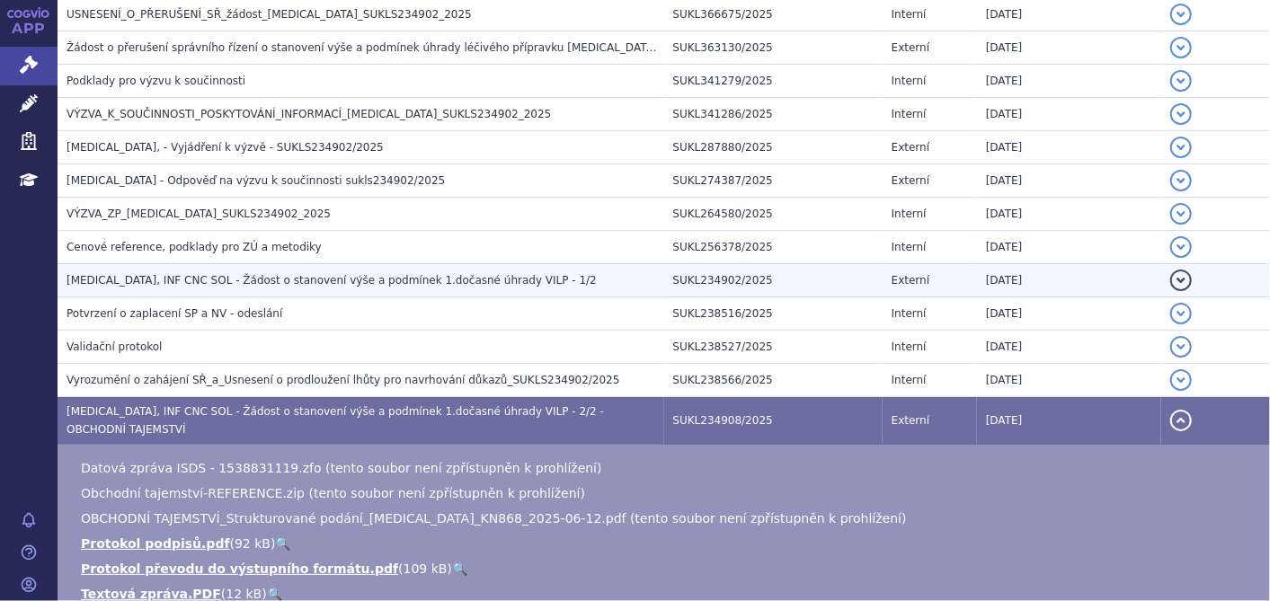
click at [155, 279] on span "KEYTRUDA, INF CNC SOL - Žádost o stanovení výše a podmínek 1.dočasné úhrady VIL…" at bounding box center [331, 280] width 530 height 13
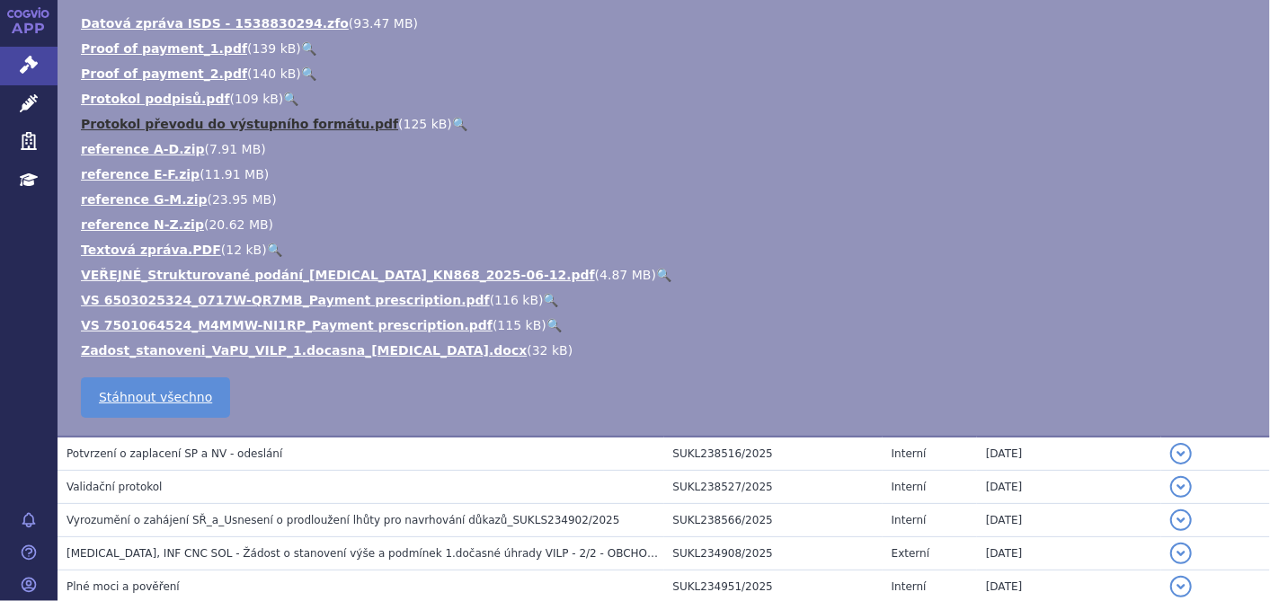
scroll to position [815, 0]
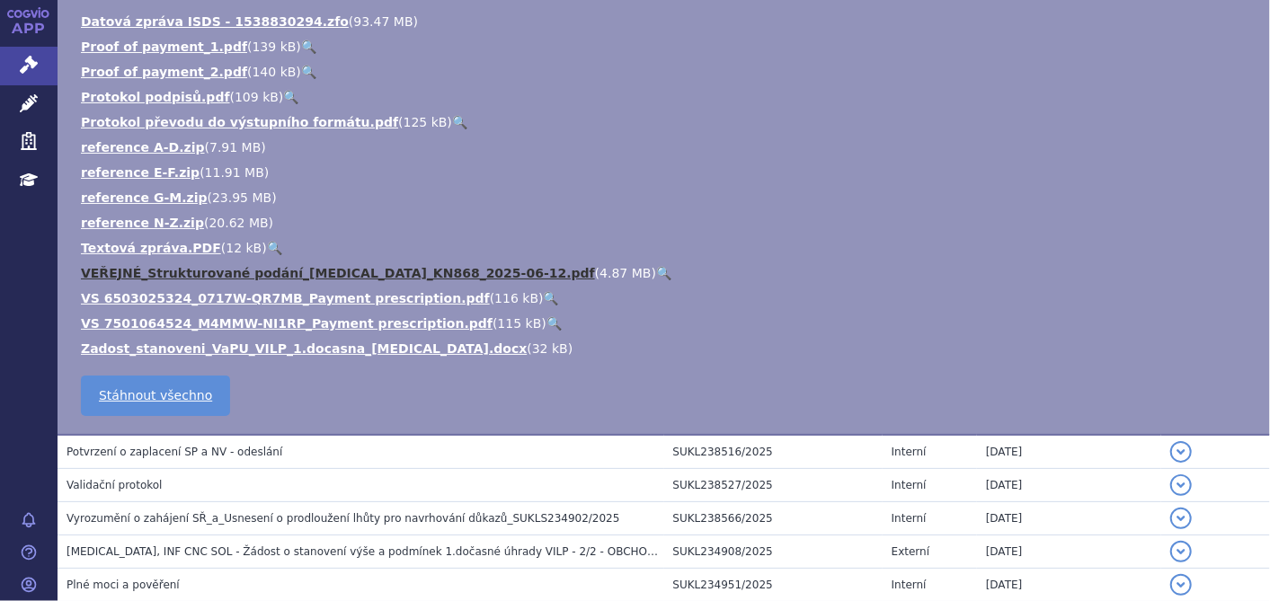
click at [241, 266] on link "VEŘEJNÉ_Strukturované podání_Keytruda_KN868_2025-06-12.pdf" at bounding box center [338, 273] width 514 height 14
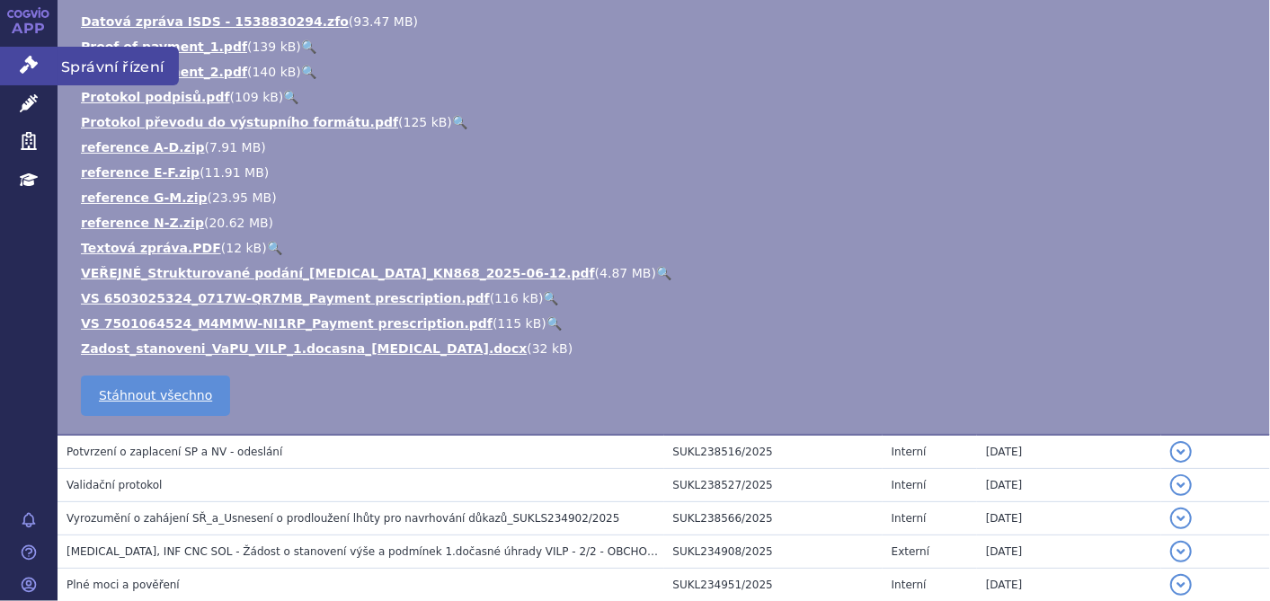
click at [11, 57] on link "Správní řízení" at bounding box center [29, 66] width 58 height 38
